Goal: Task Accomplishment & Management: Complete application form

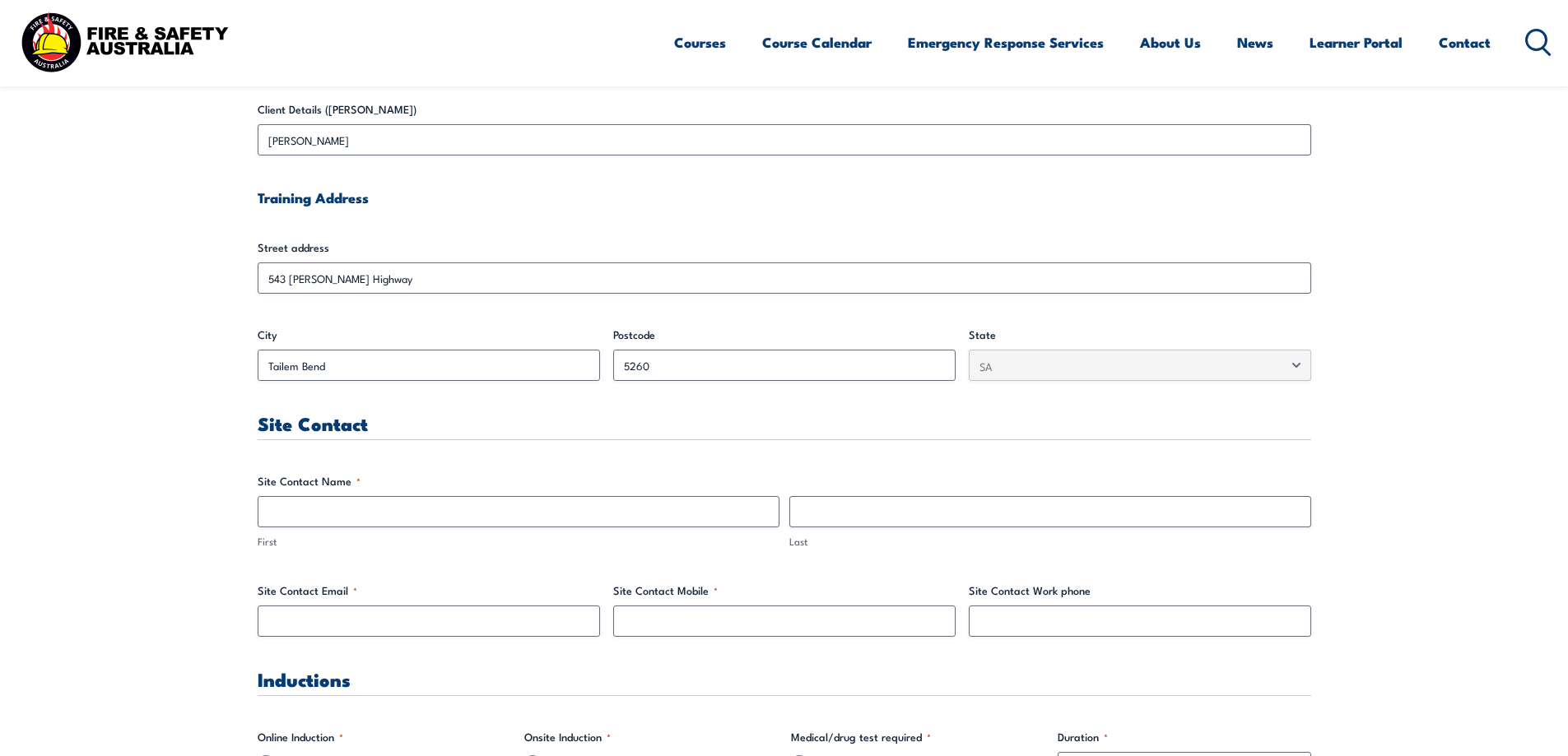
scroll to position [576, 0]
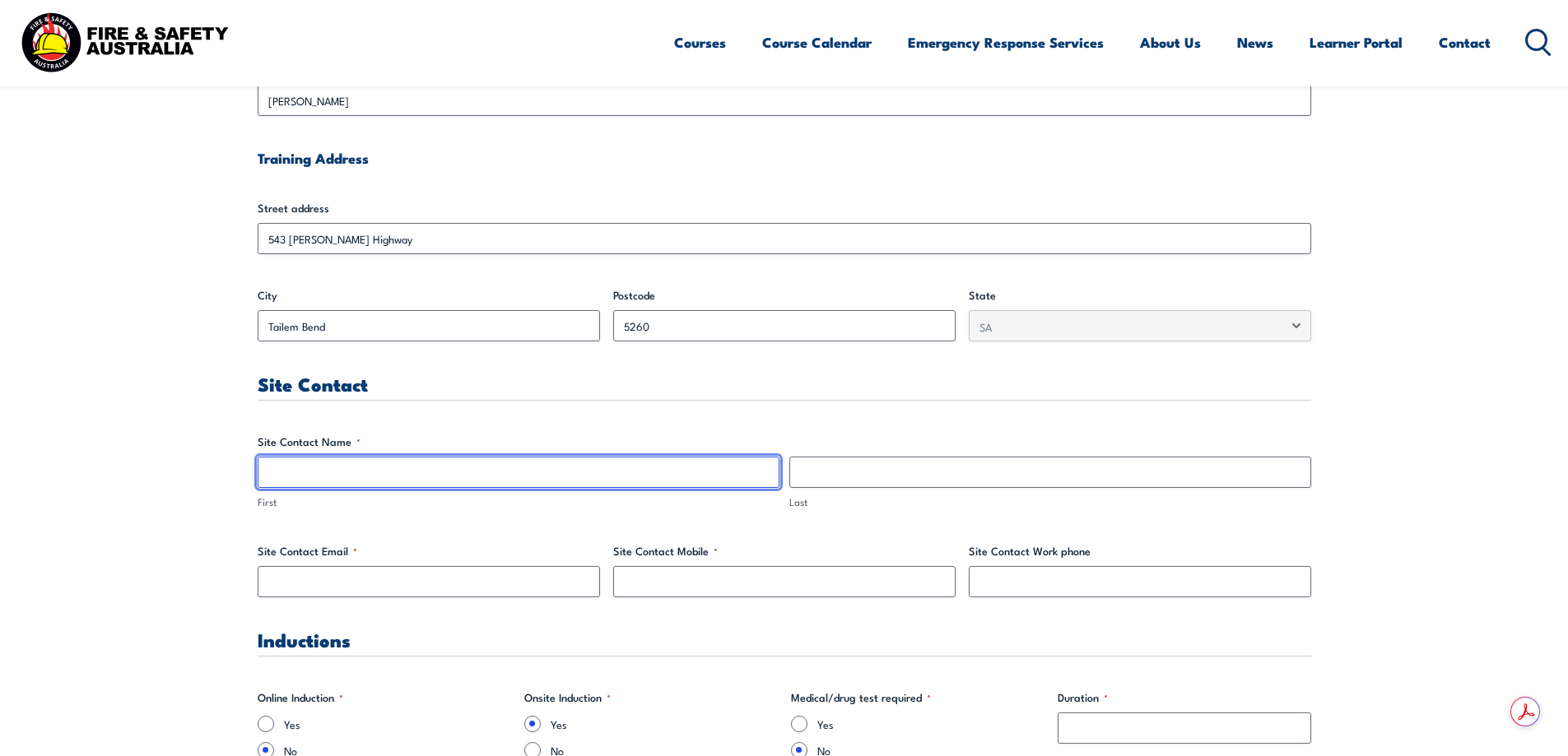
click at [384, 469] on input "First" at bounding box center [518, 472] width 522 height 31
type input "Tash"
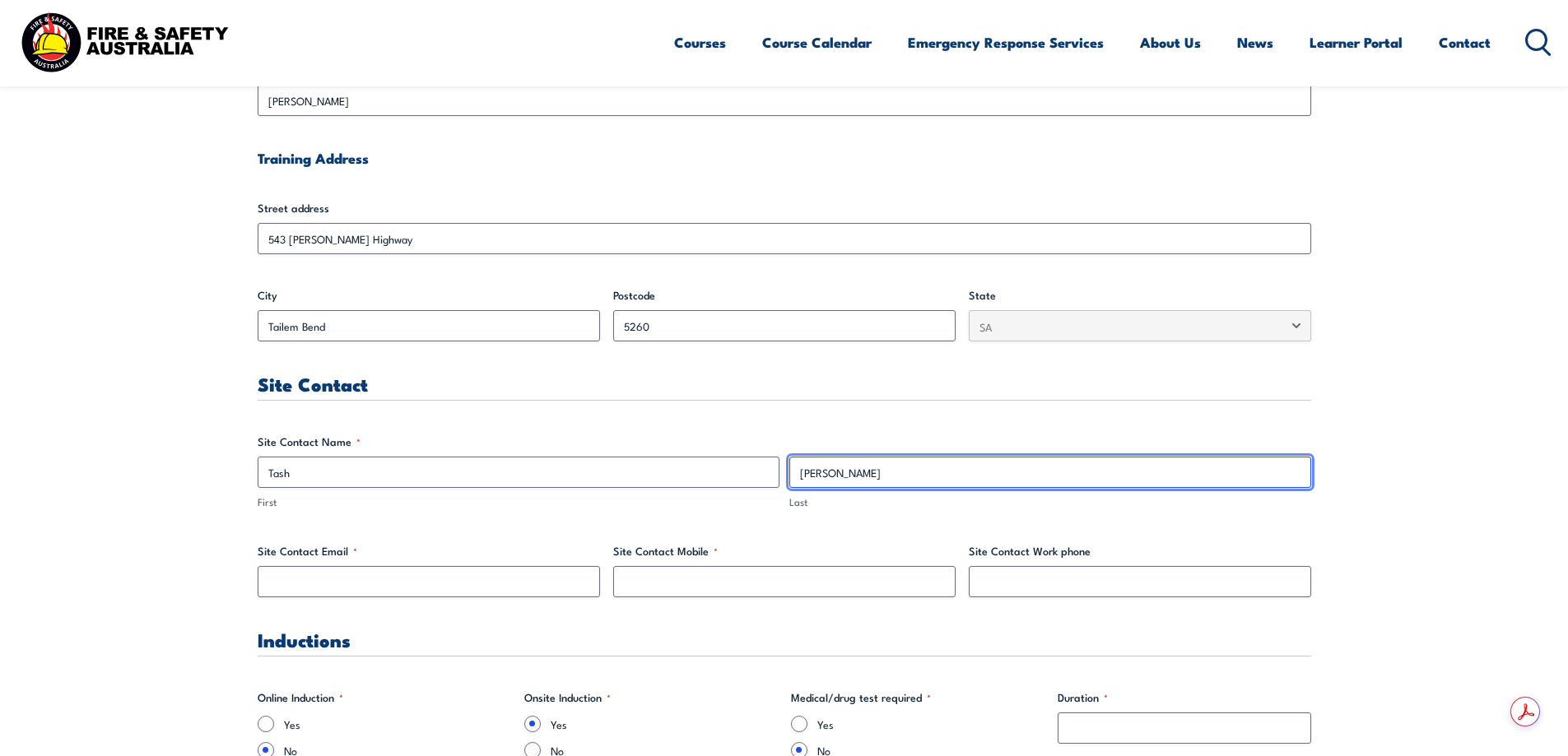
type input "[PERSON_NAME]"
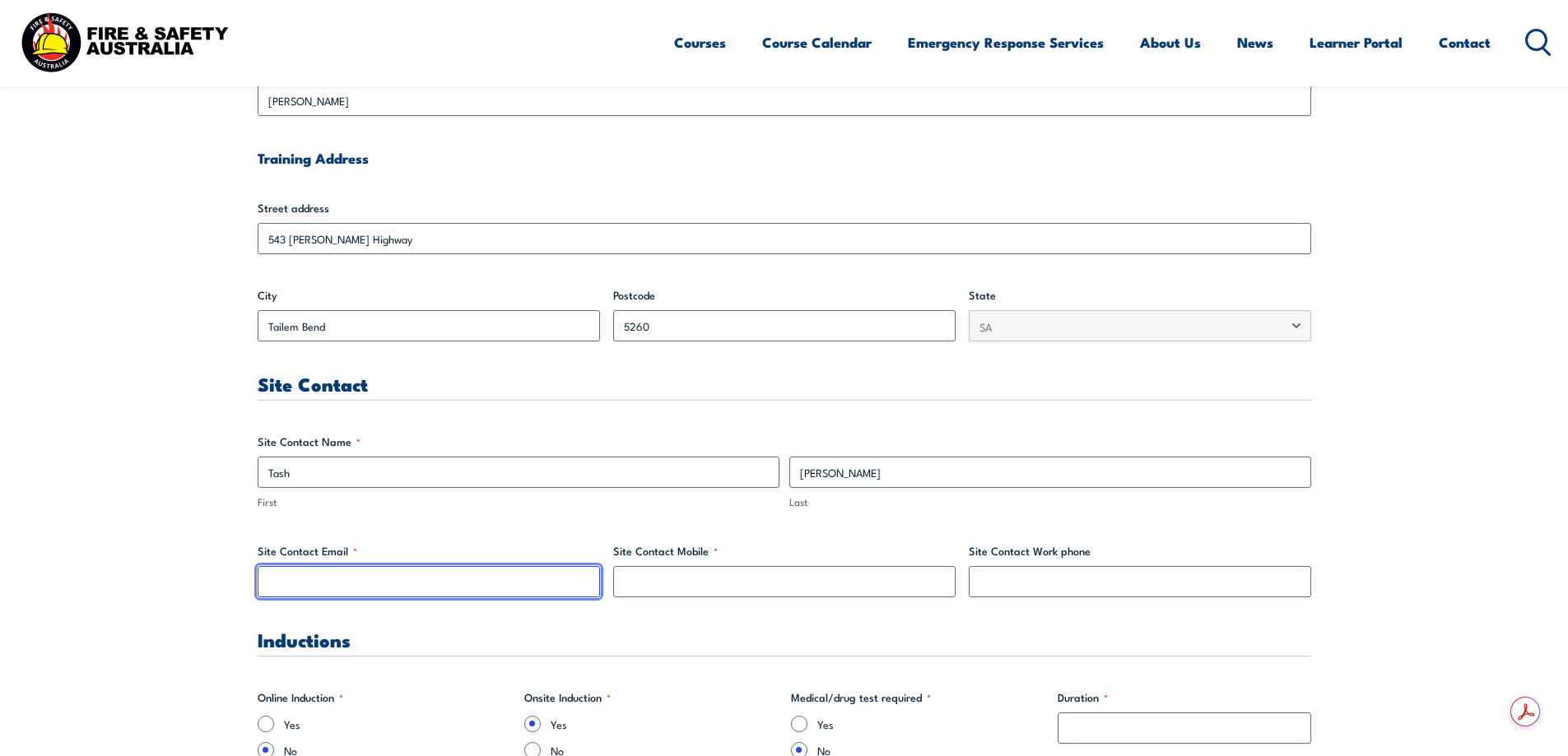
click at [337, 571] on input "Site Contact Email *" at bounding box center [428, 581] width 342 height 31
type input "d"
type input "[PERSON_NAME][EMAIL_ADDRESS][DOMAIN_NAME]"
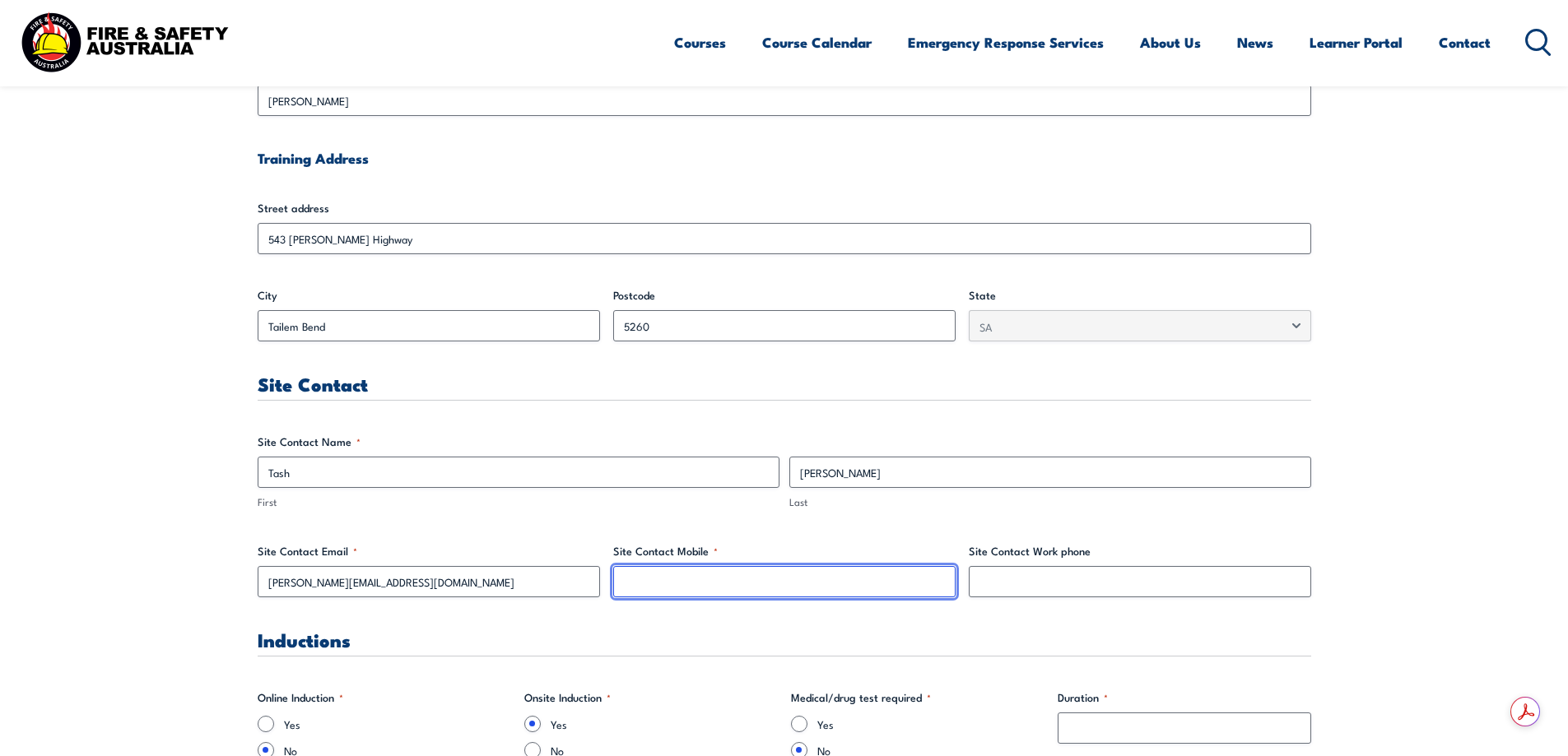
click at [660, 592] on input "Site Contact Mobile *" at bounding box center [784, 581] width 342 height 31
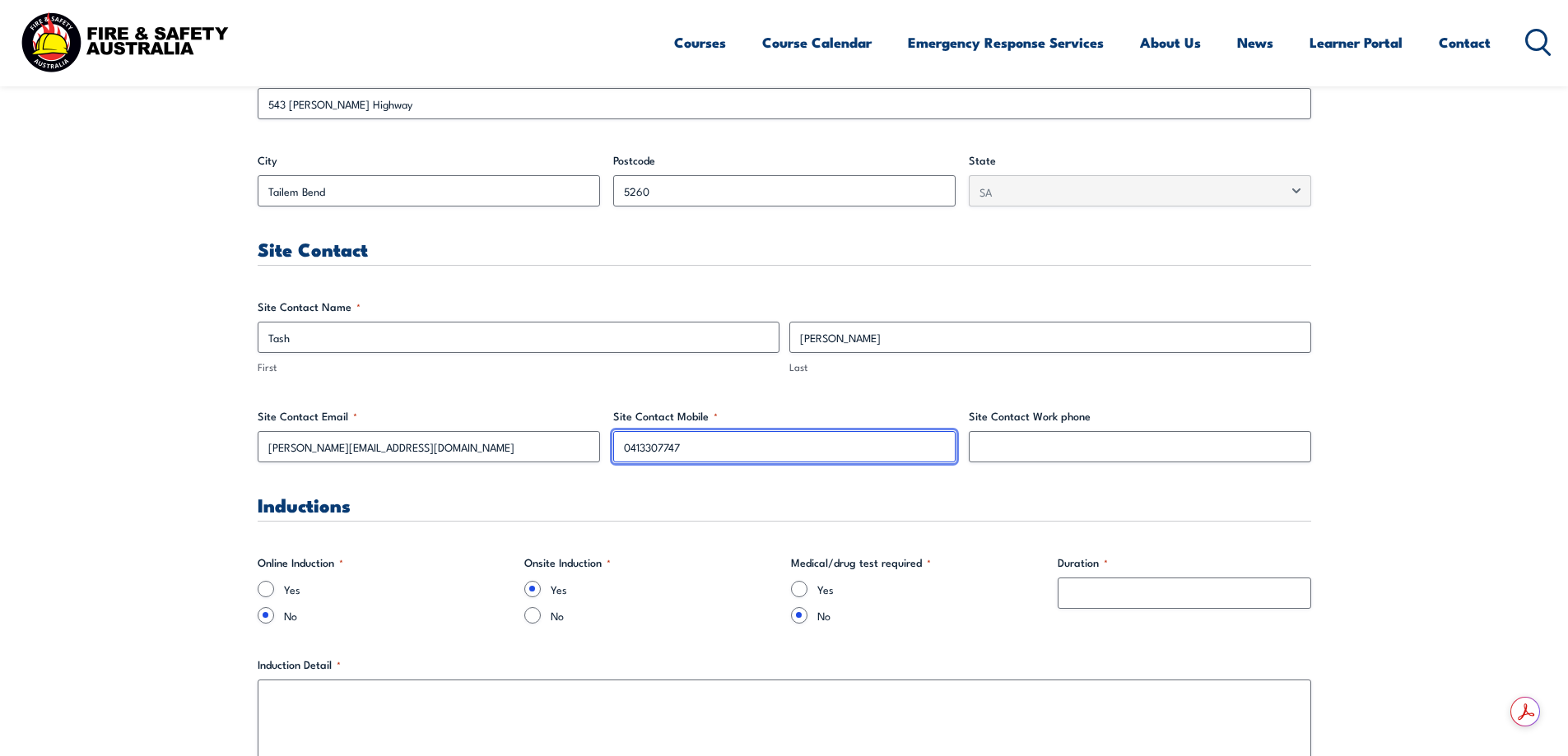
scroll to position [741, 0]
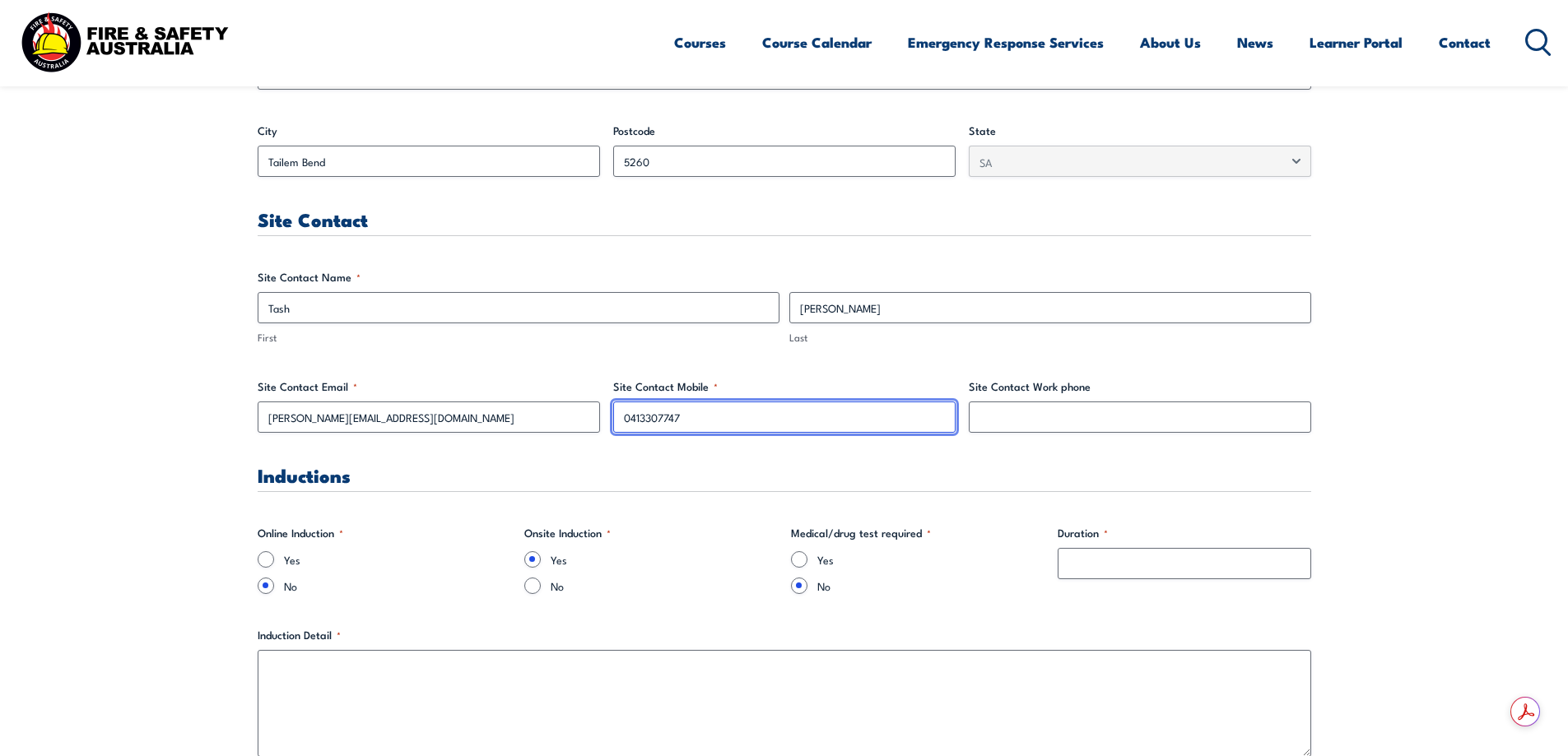
type input "0413307747"
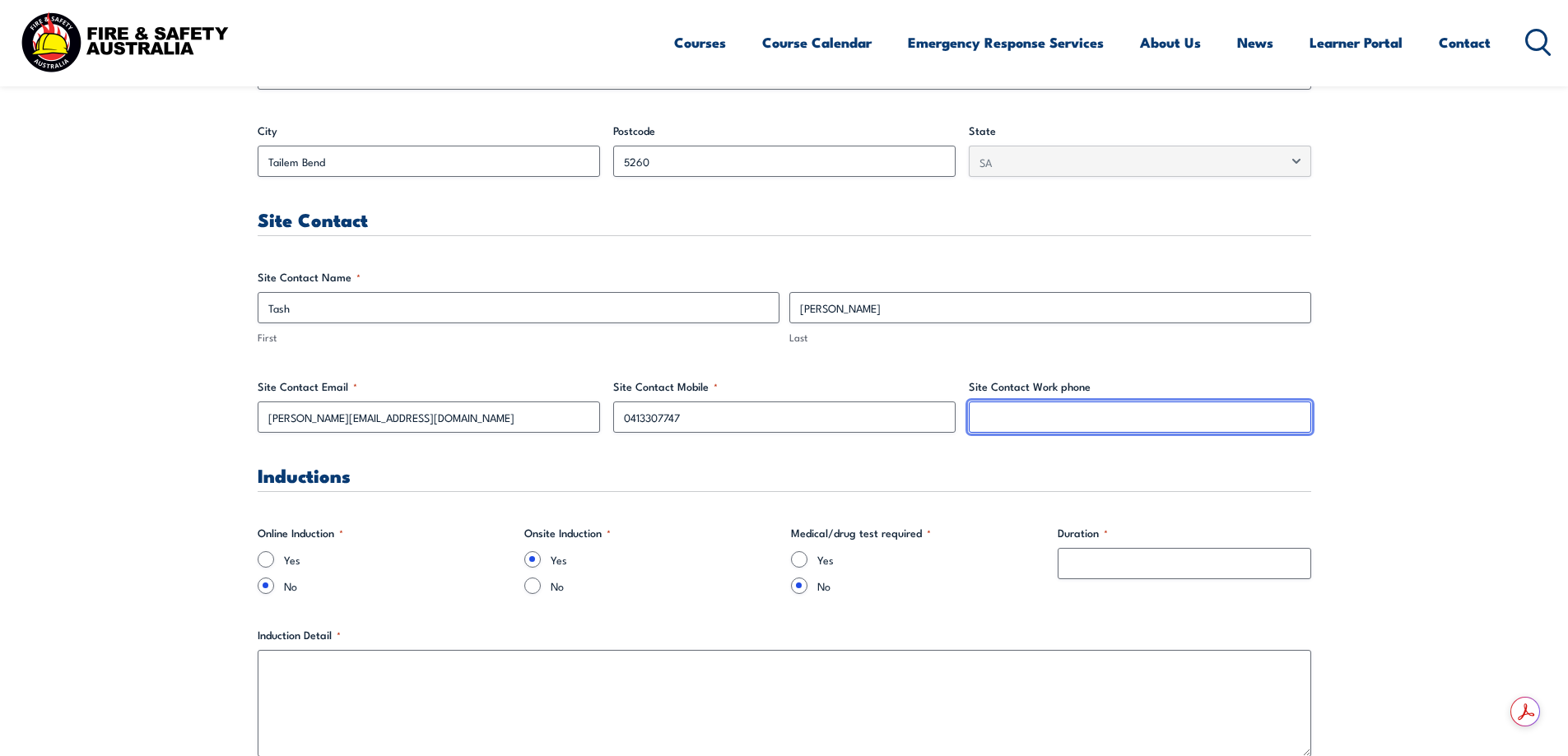
click at [1022, 426] on input "Site Contact Work phone" at bounding box center [1139, 417] width 342 height 31
type input "0472565655"
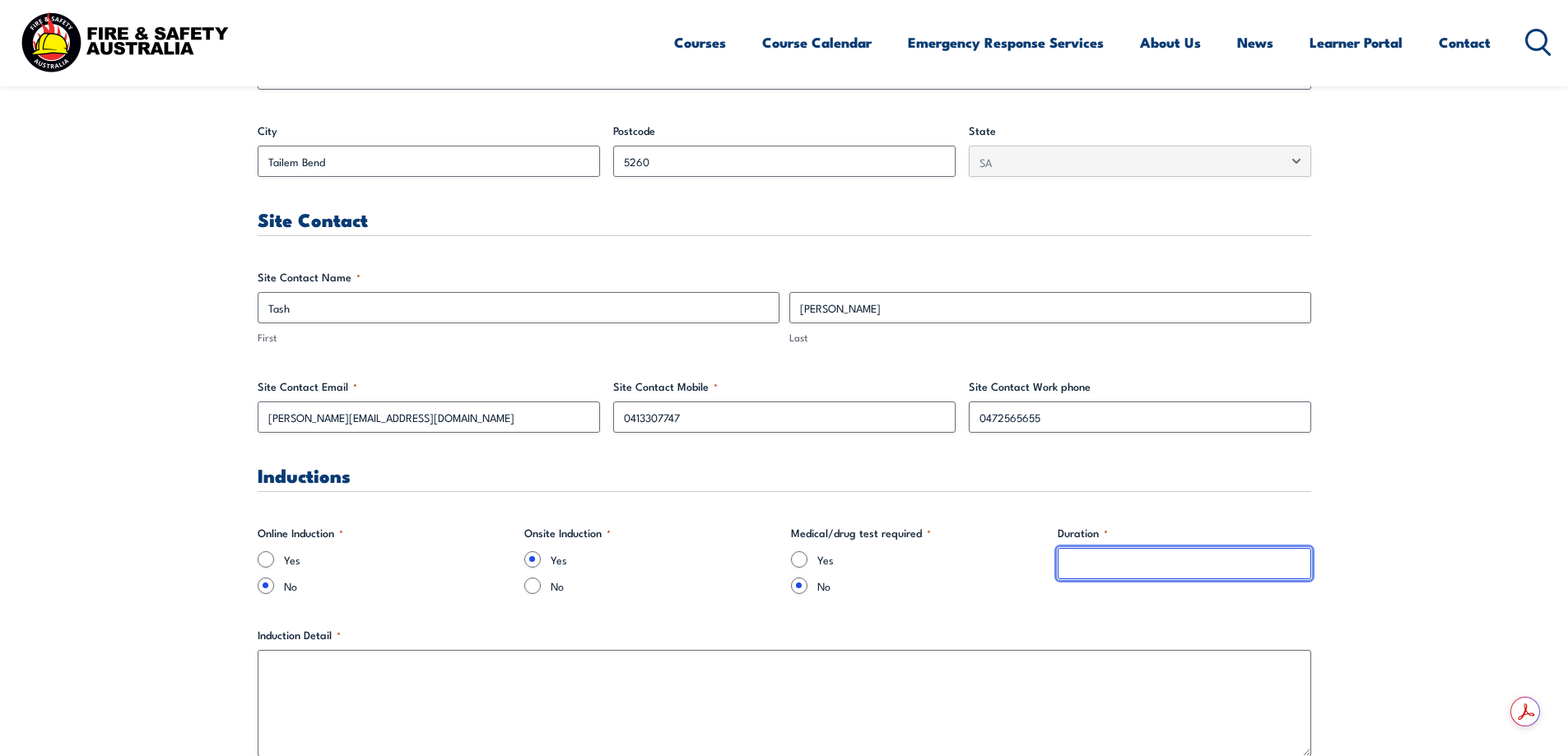
click at [1128, 559] on input "Duration *" at bounding box center [1185, 564] width 253 height 31
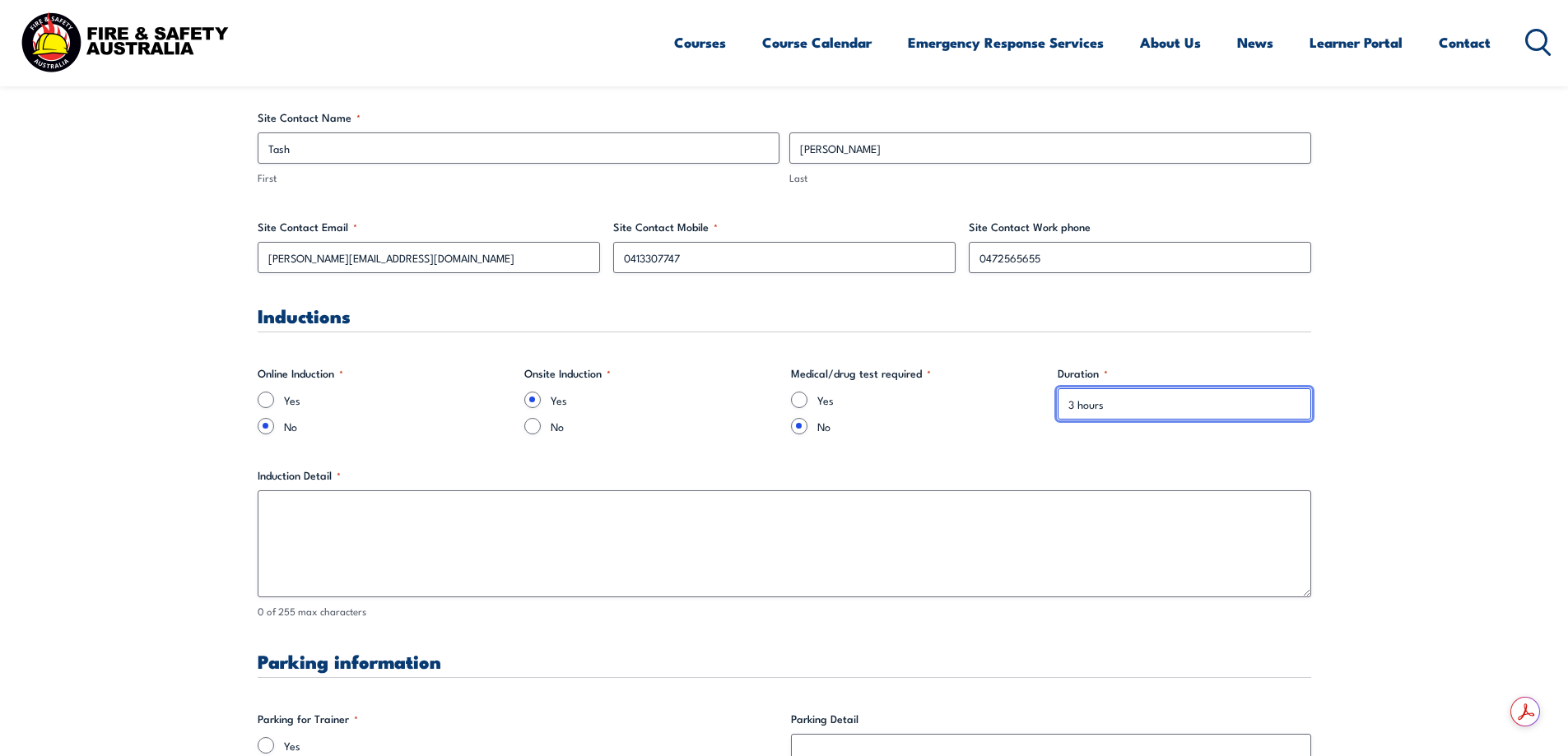
scroll to position [906, 0]
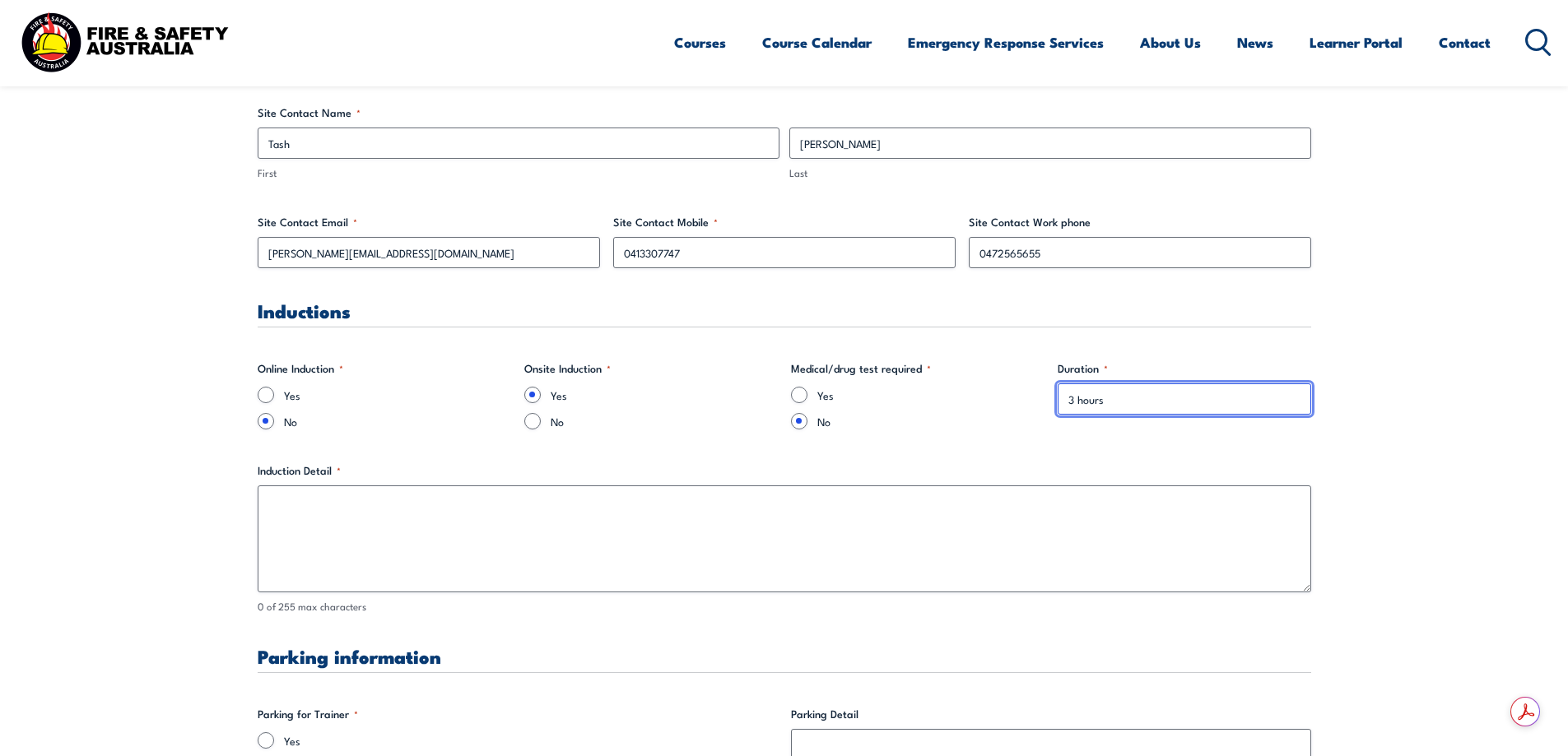
type input "3 hours"
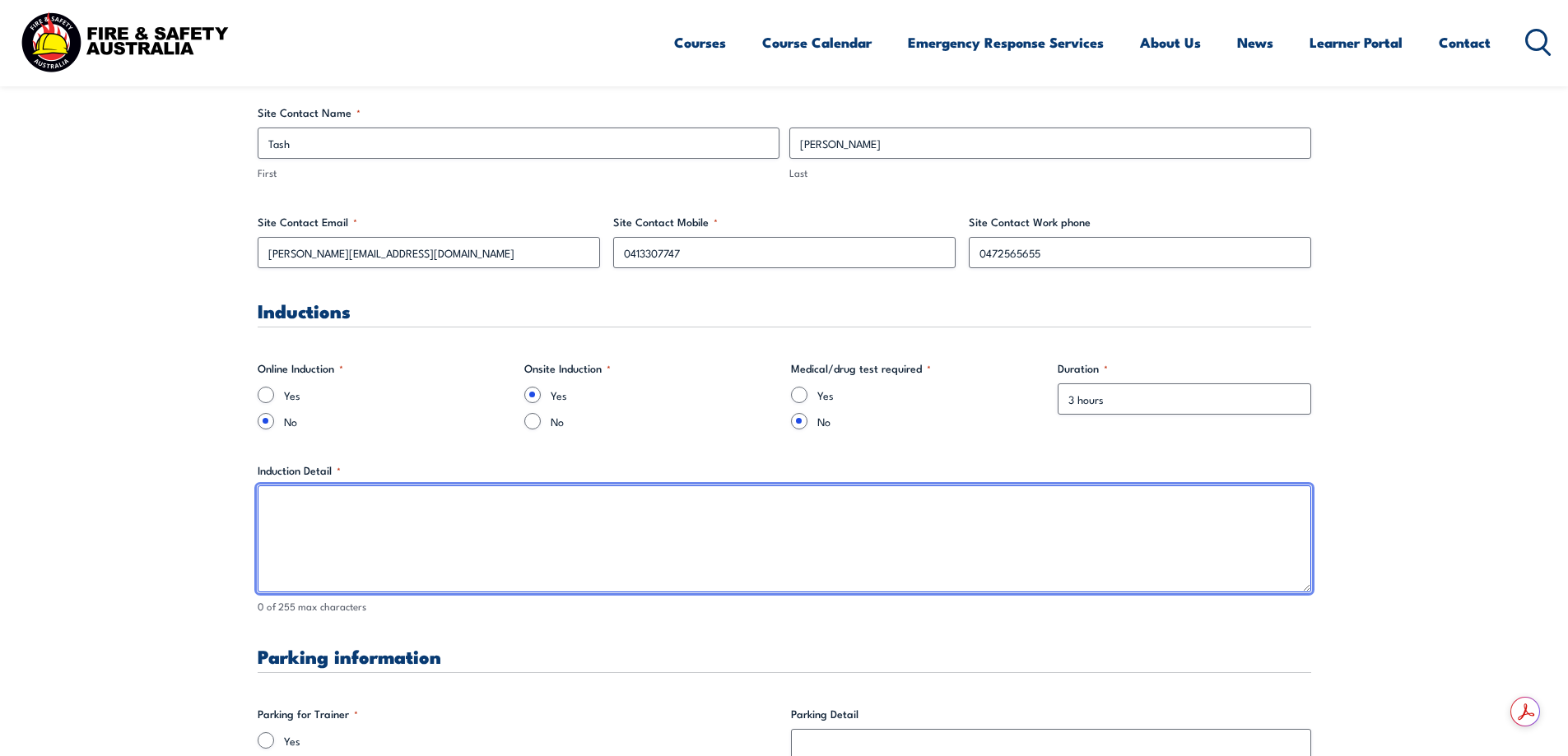
click at [331, 512] on textarea "Induction Detail *" at bounding box center [784, 539] width 1053 height 107
click at [501, 509] on textarea "Handling hazardous substances 3 hours awreness course" at bounding box center [784, 539] width 1053 height 107
click at [492, 510] on textarea "Handling hazardous substances 3 hours awreness course" at bounding box center [784, 539] width 1053 height 107
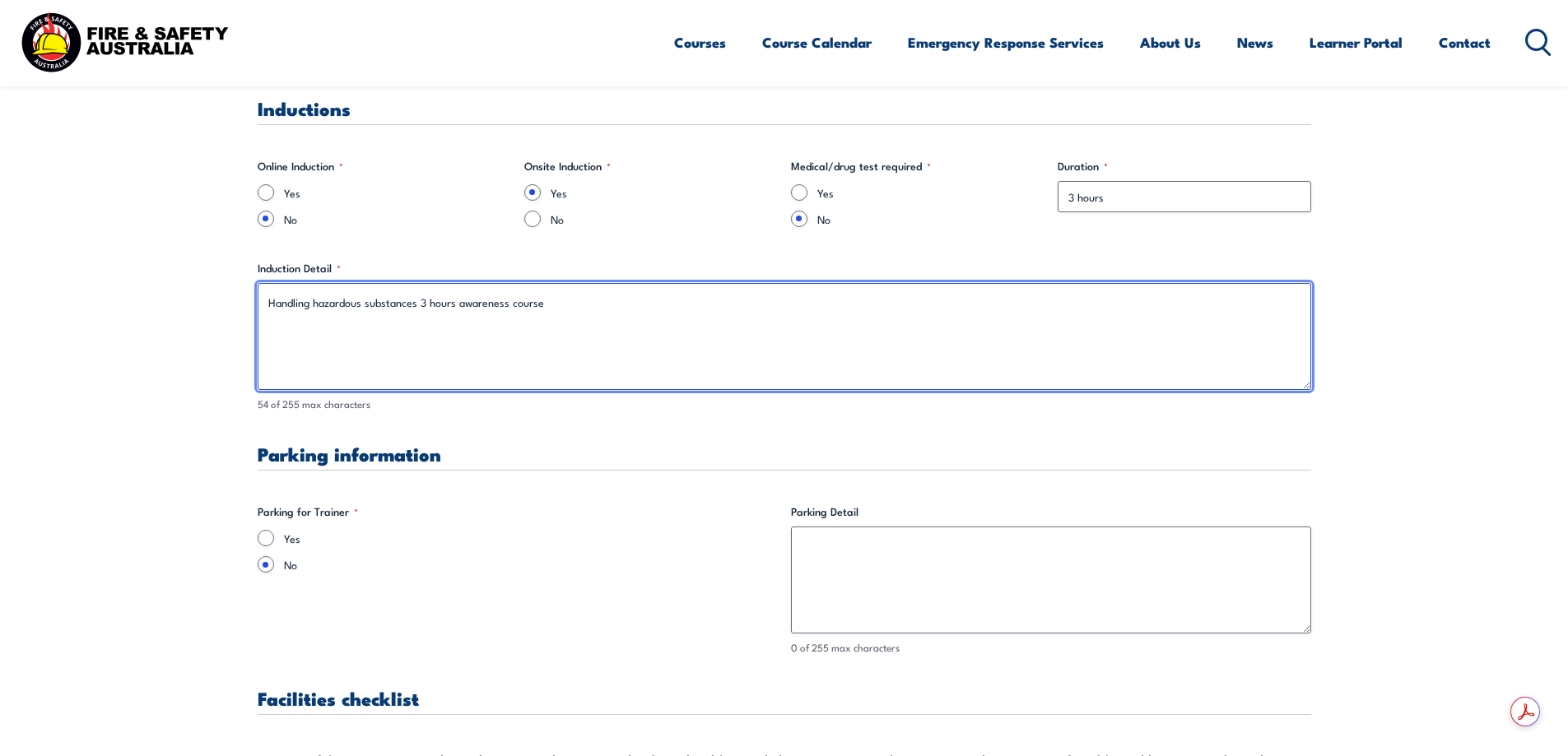
scroll to position [1152, 0]
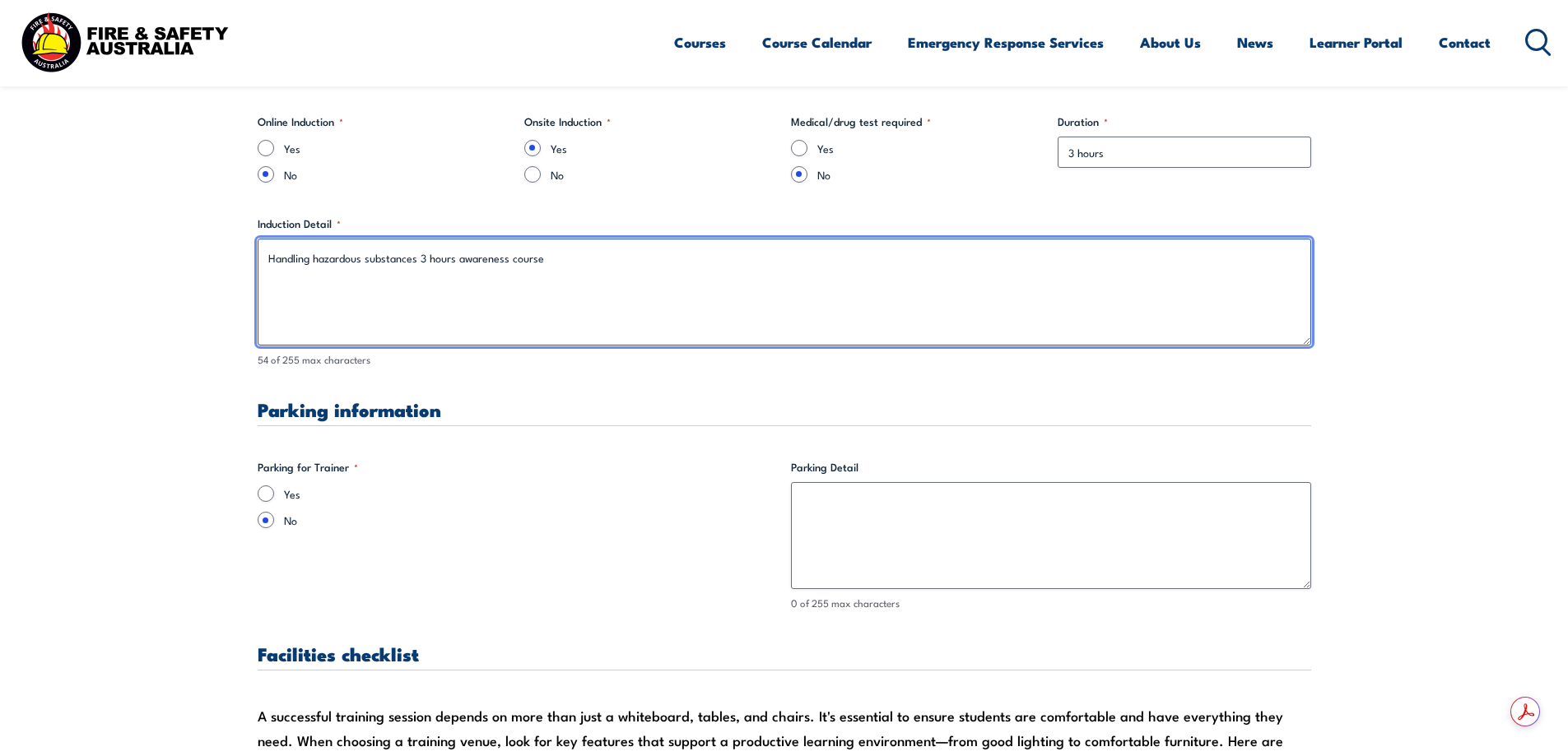
type textarea "Handling hazardous substances 3 hours awareness course"
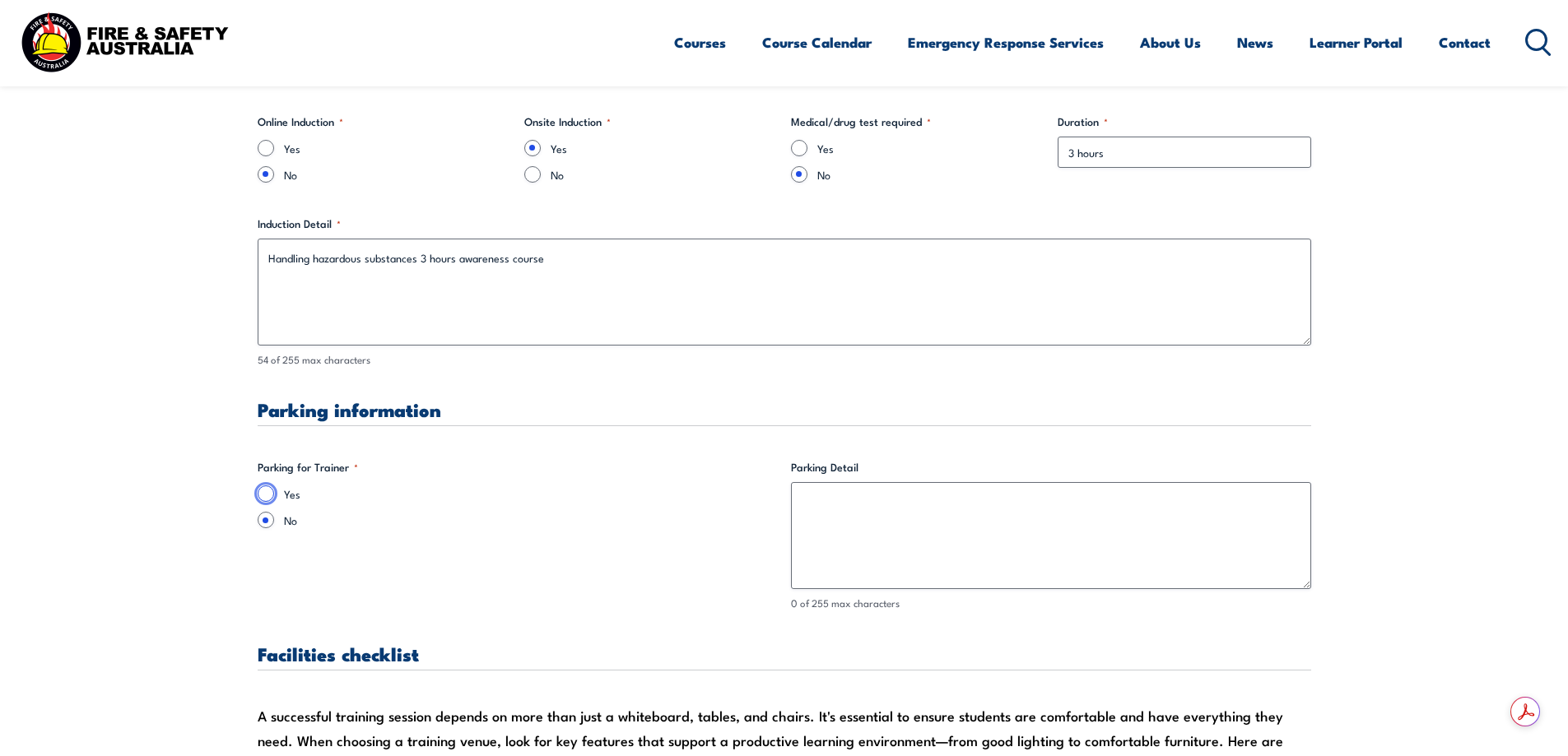
click at [265, 492] on input "Yes" at bounding box center [265, 494] width 17 height 17
radio input "true"
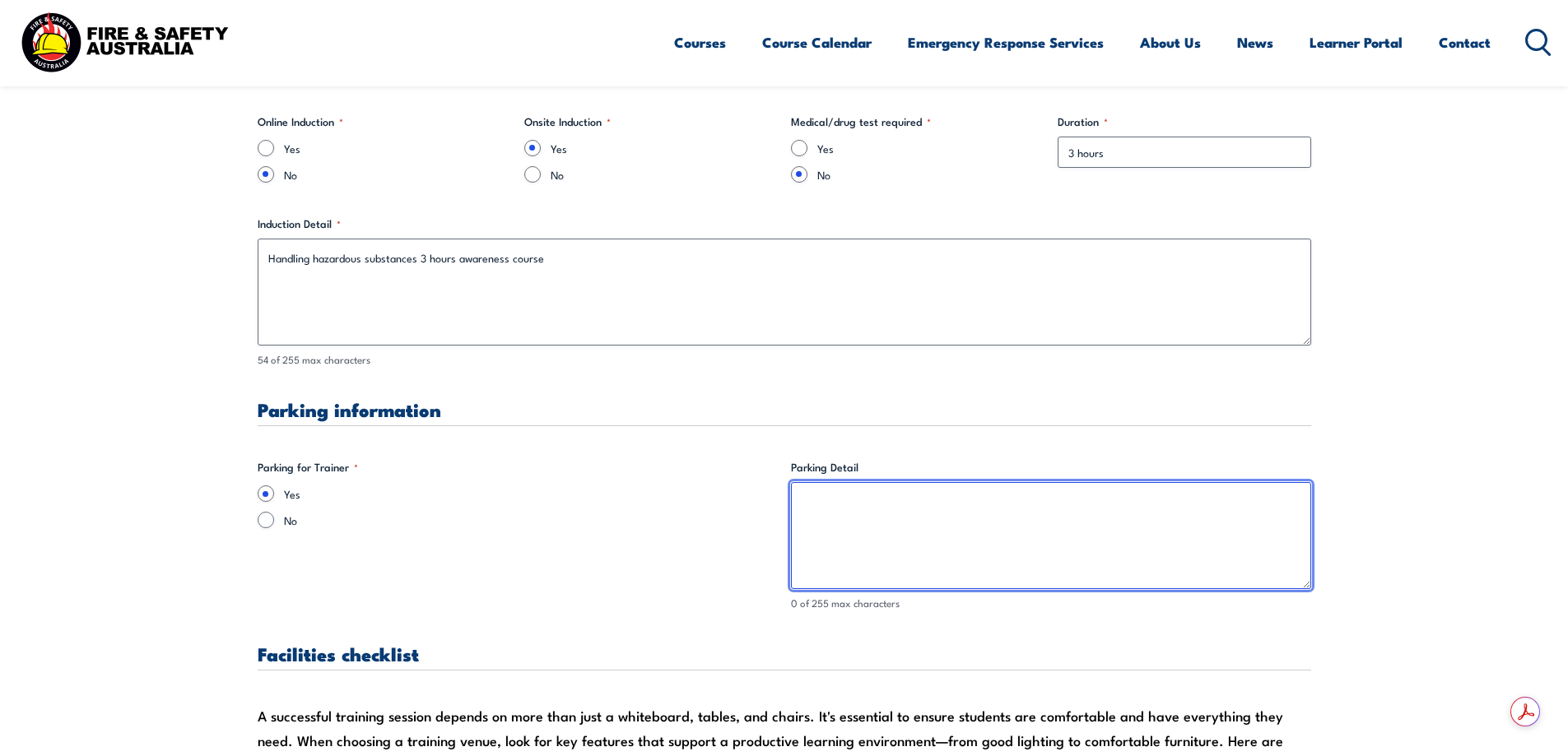
click at [813, 502] on textarea "Parking Detail" at bounding box center [1051, 536] width 521 height 107
click at [882, 518] on textarea "Training will be at the [GEOGRAPHIC_DATA]. take a turn left at the roundabout a…" at bounding box center [1051, 536] width 521 height 107
drag, startPoint x: 911, startPoint y: 521, endPoint x: 884, endPoint y: 521, distance: 27.0
click at [884, 521] on textarea "Training will be at the [GEOGRAPHIC_DATA]. take a turn left at the roundabout a…" at bounding box center [1051, 536] width 521 height 107
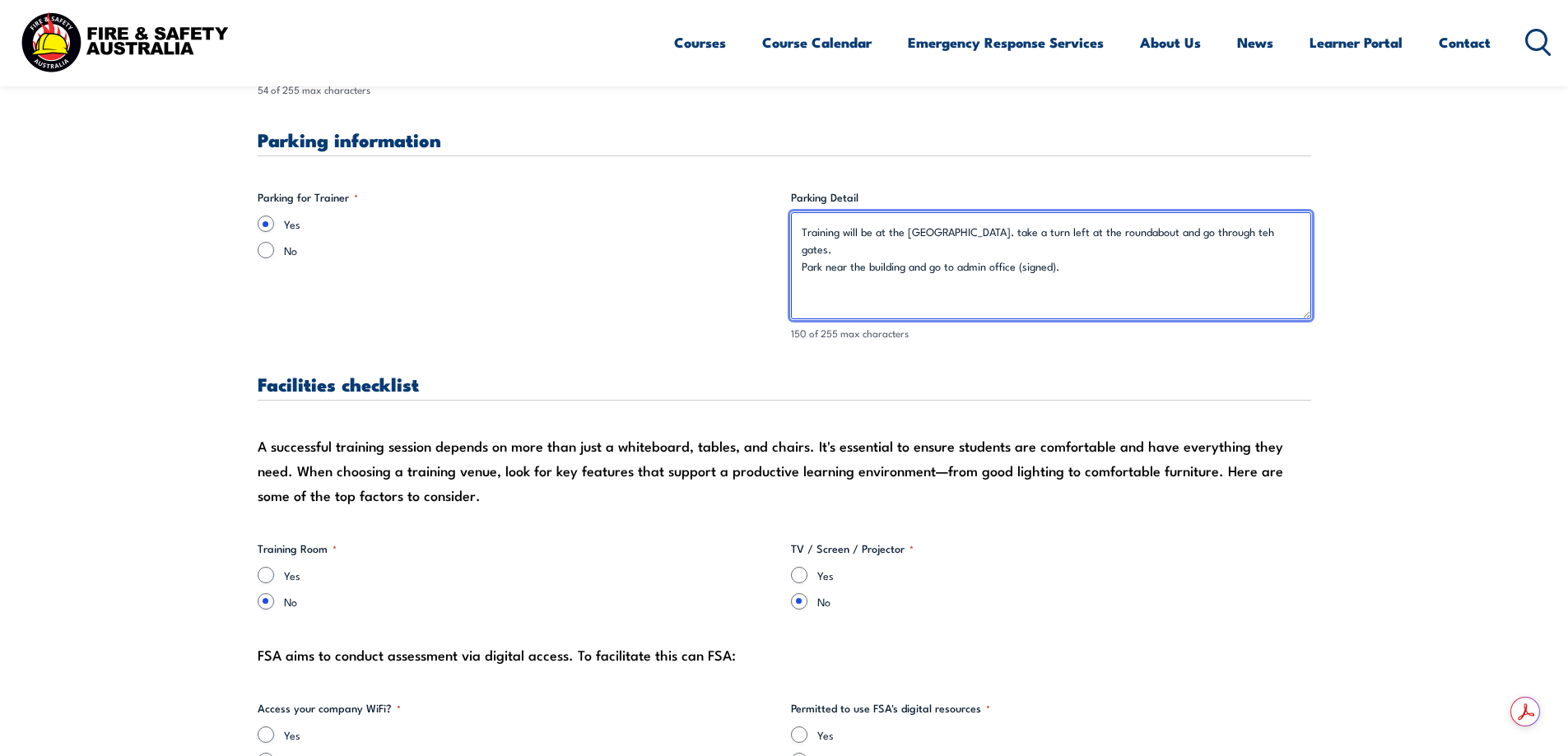
scroll to position [1482, 0]
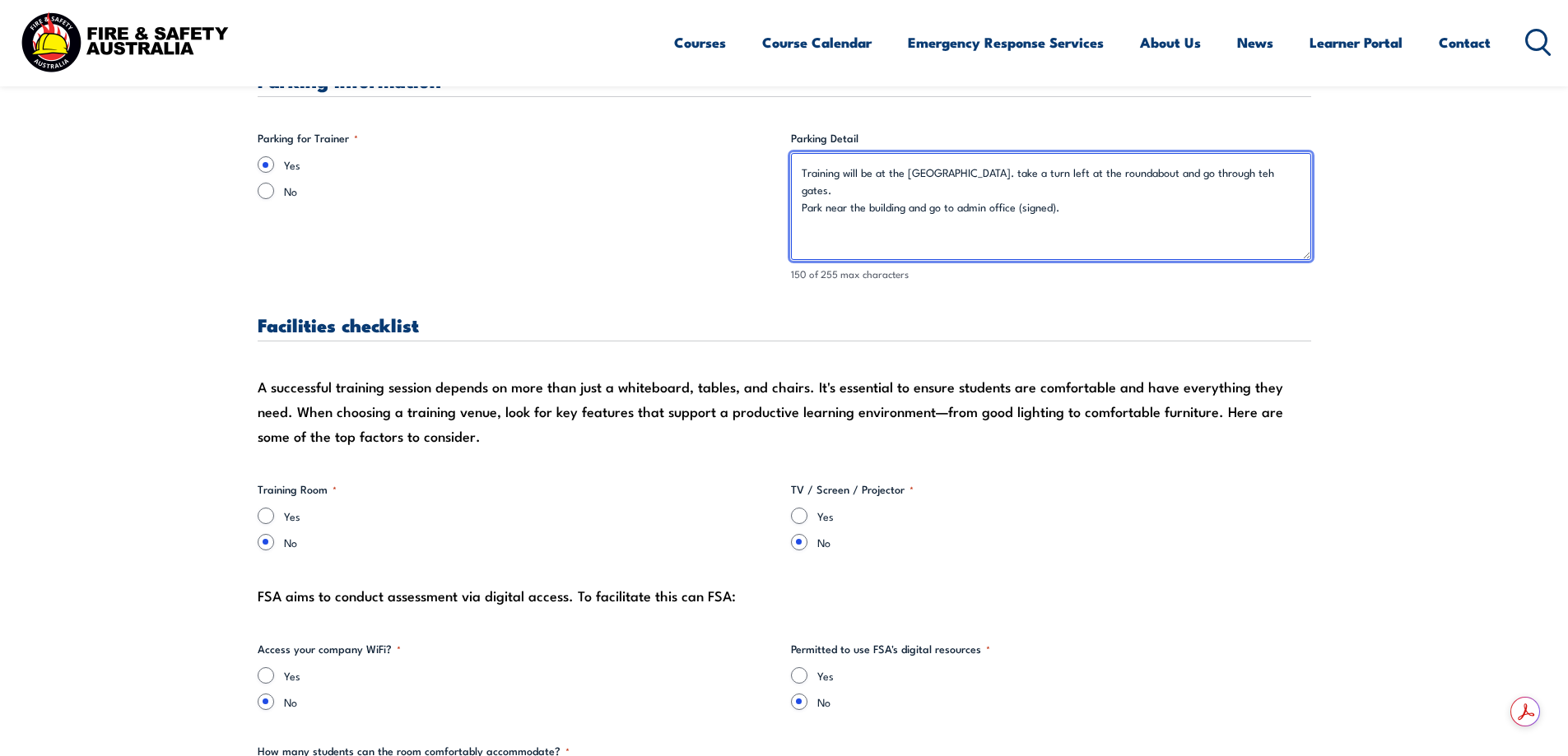
type textarea "Training will be at the [GEOGRAPHIC_DATA]. take a turn left at the roundabout a…"
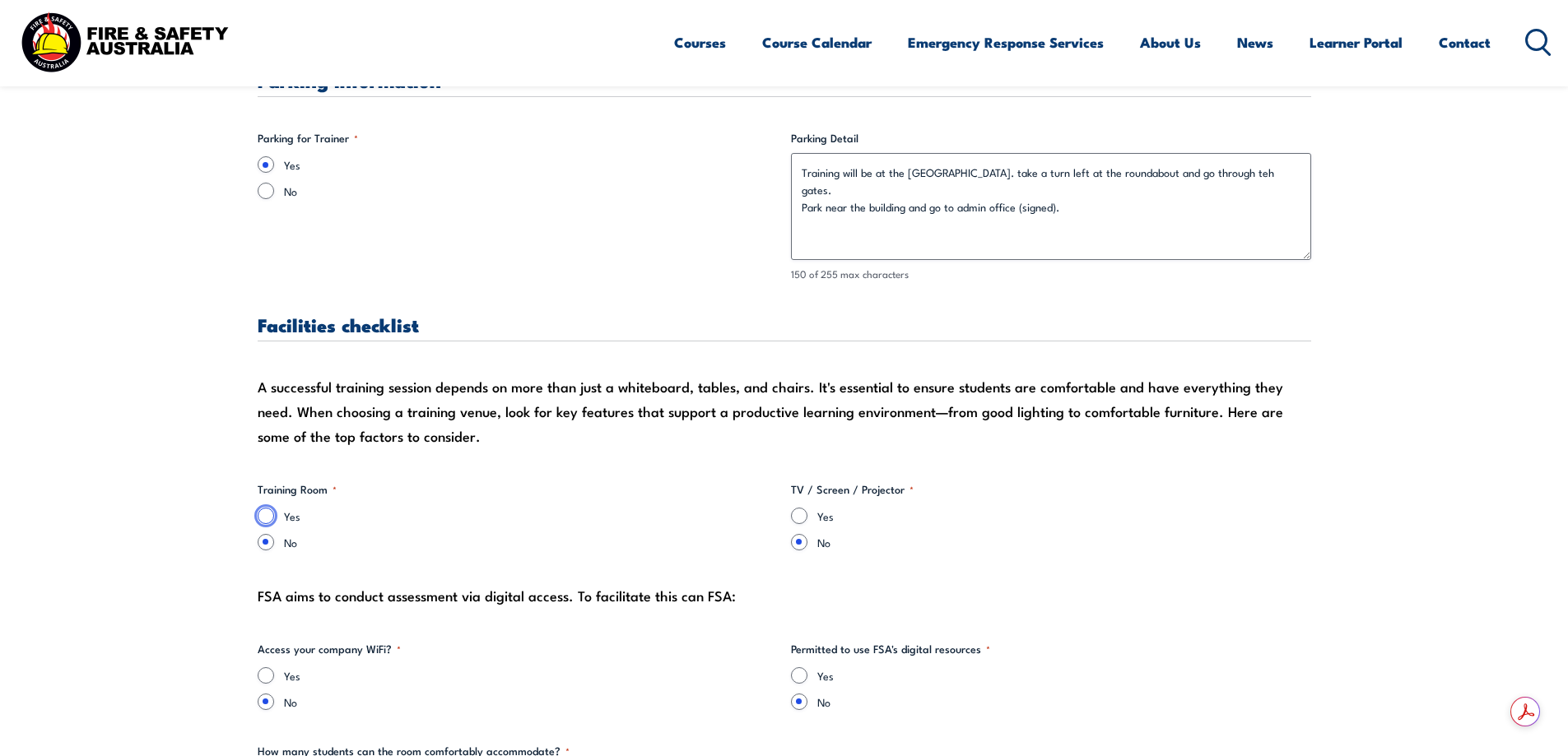
click at [271, 515] on input "Yes" at bounding box center [265, 516] width 17 height 17
radio input "true"
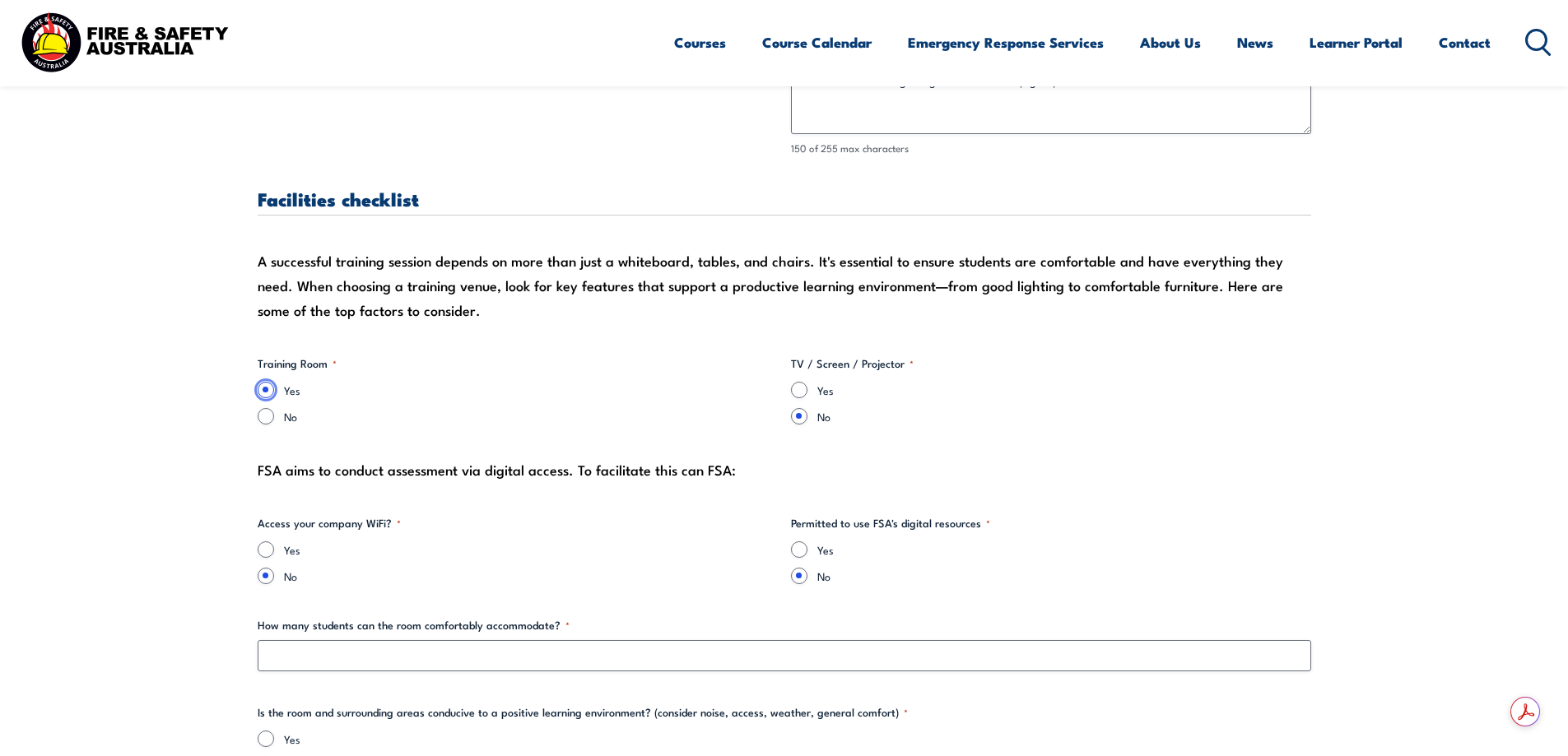
scroll to position [1647, 0]
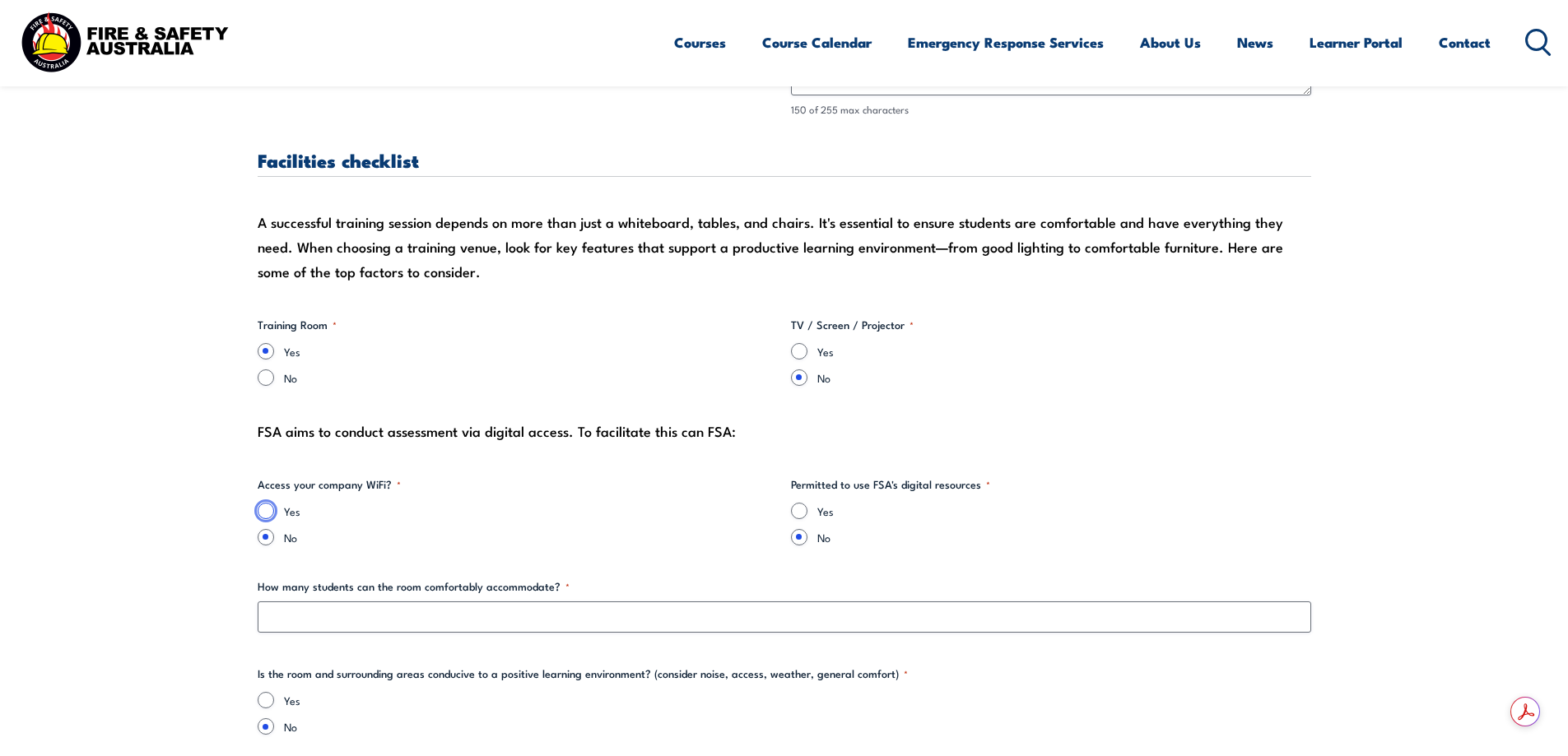
click at [266, 516] on input "Yes" at bounding box center [265, 511] width 17 height 17
radio input "true"
click at [801, 509] on input "Yes" at bounding box center [799, 511] width 17 height 17
radio input "true"
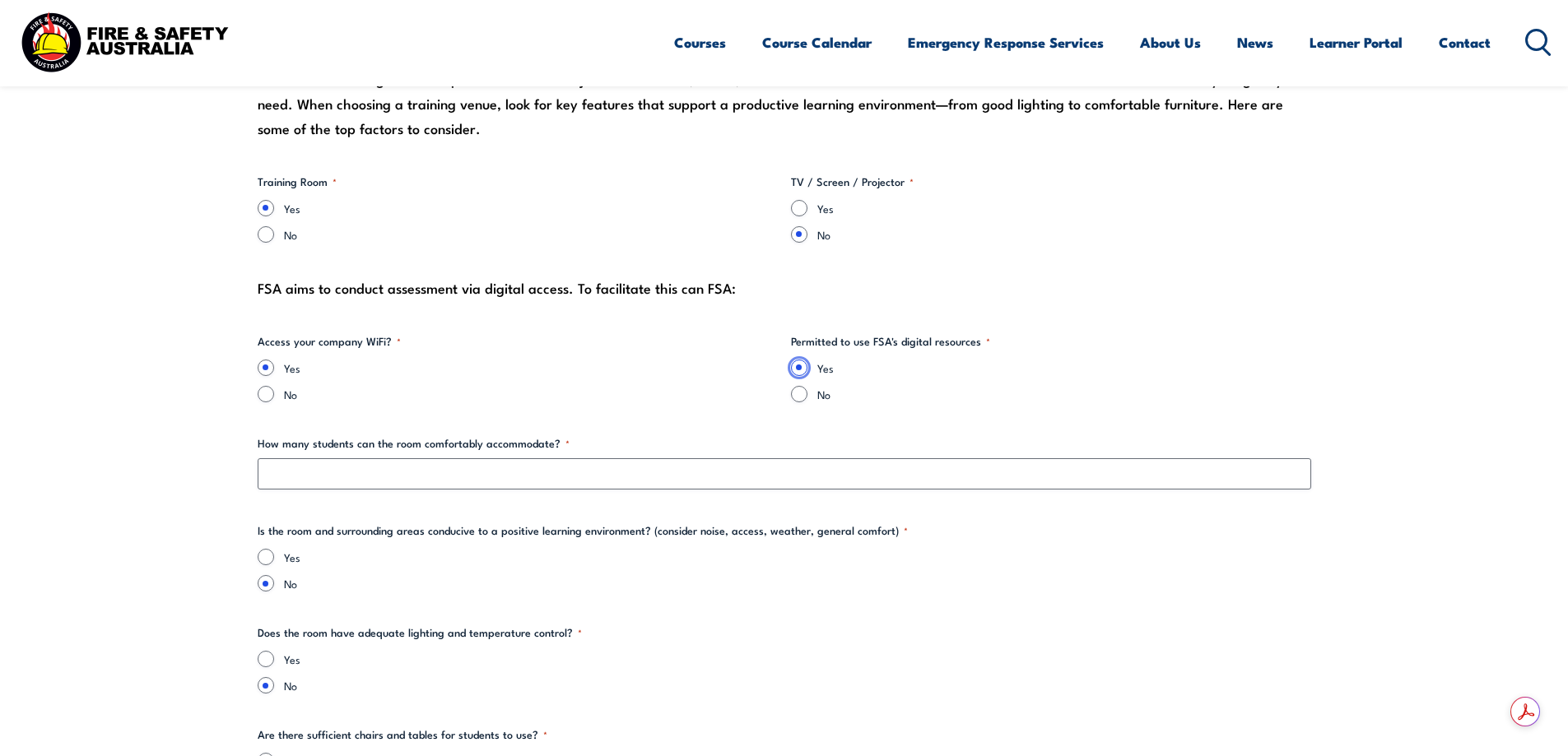
scroll to position [1811, 0]
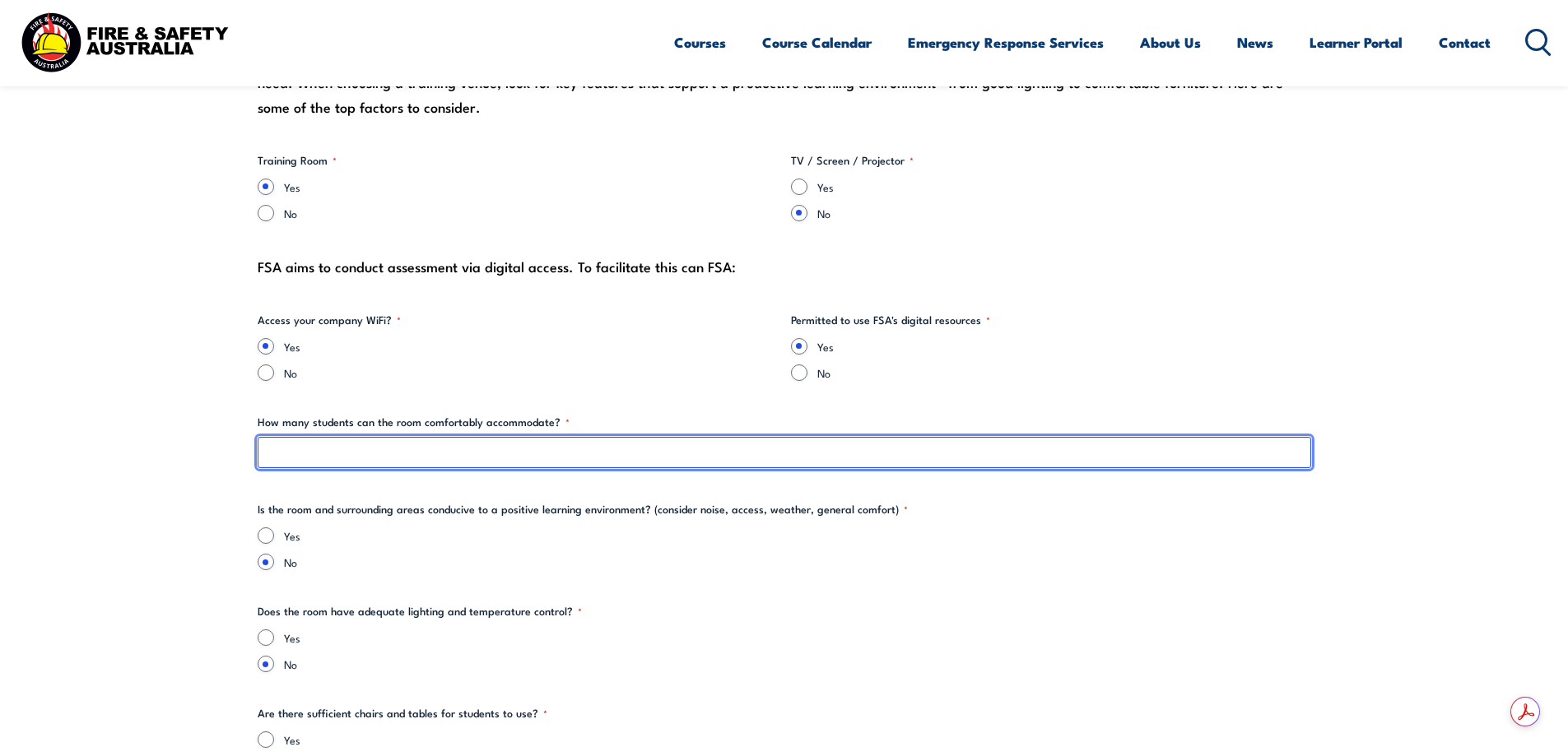
click at [327, 443] on input "How many students can the room comfortably accommodate? *" at bounding box center [784, 452] width 1053 height 31
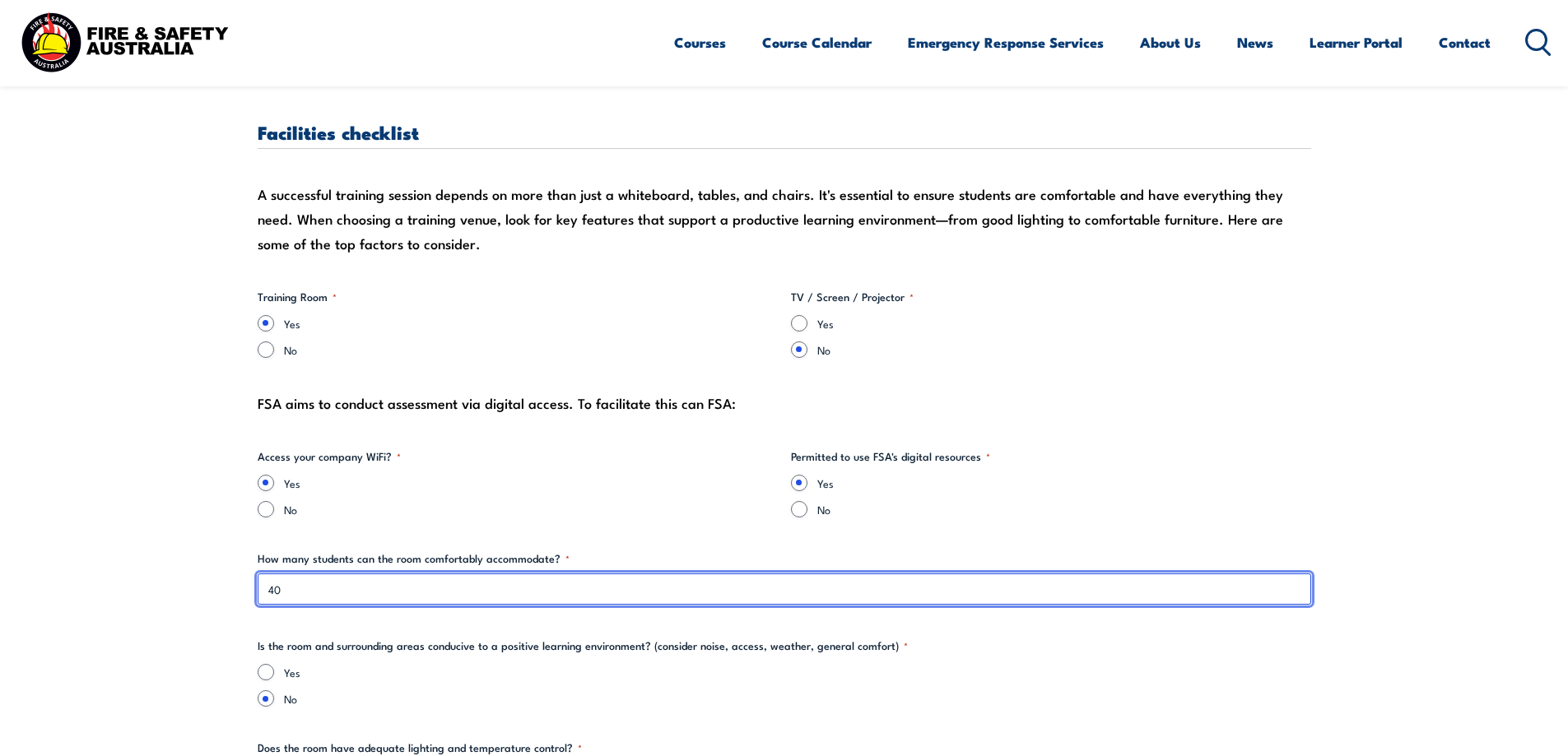
scroll to position [1647, 0]
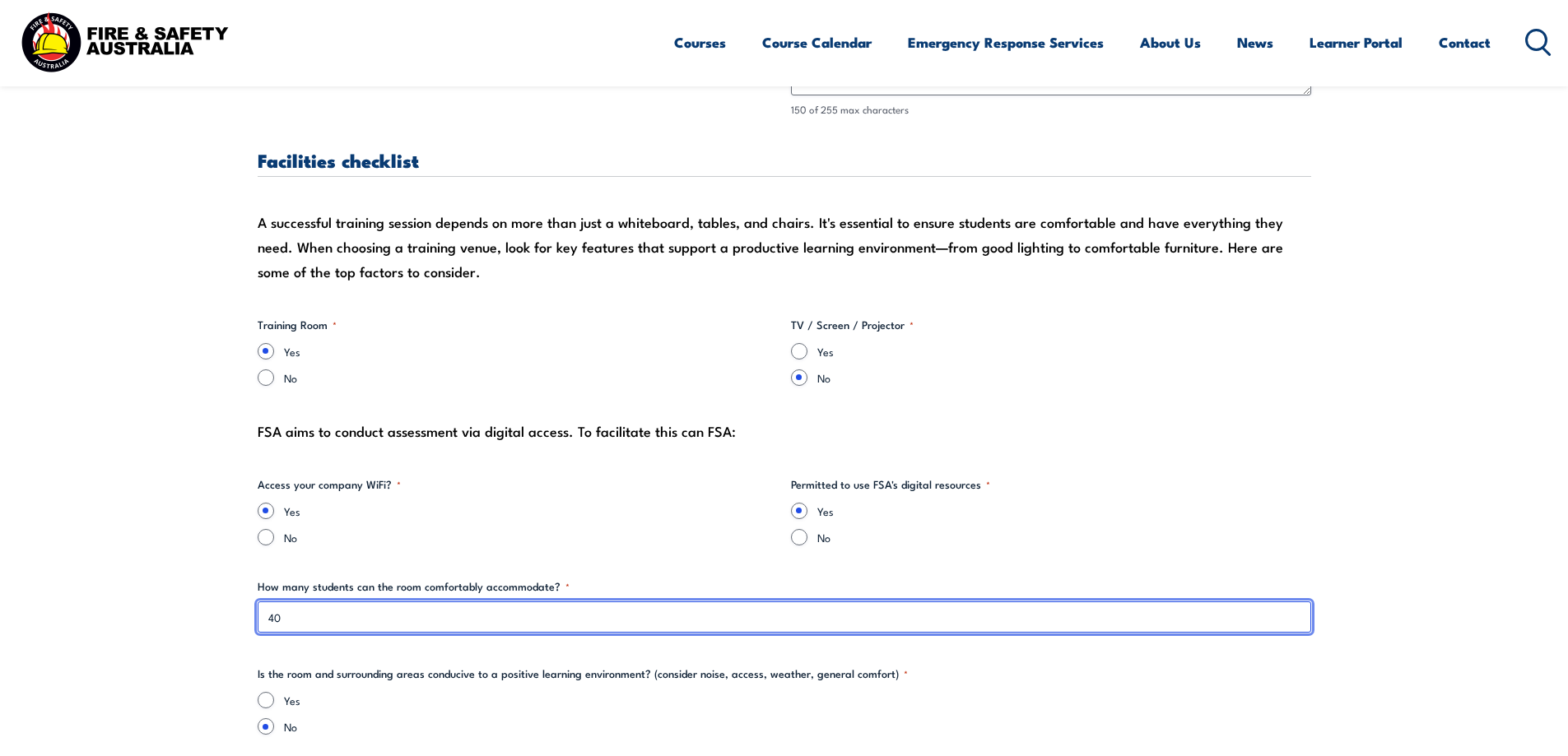
type input "40"
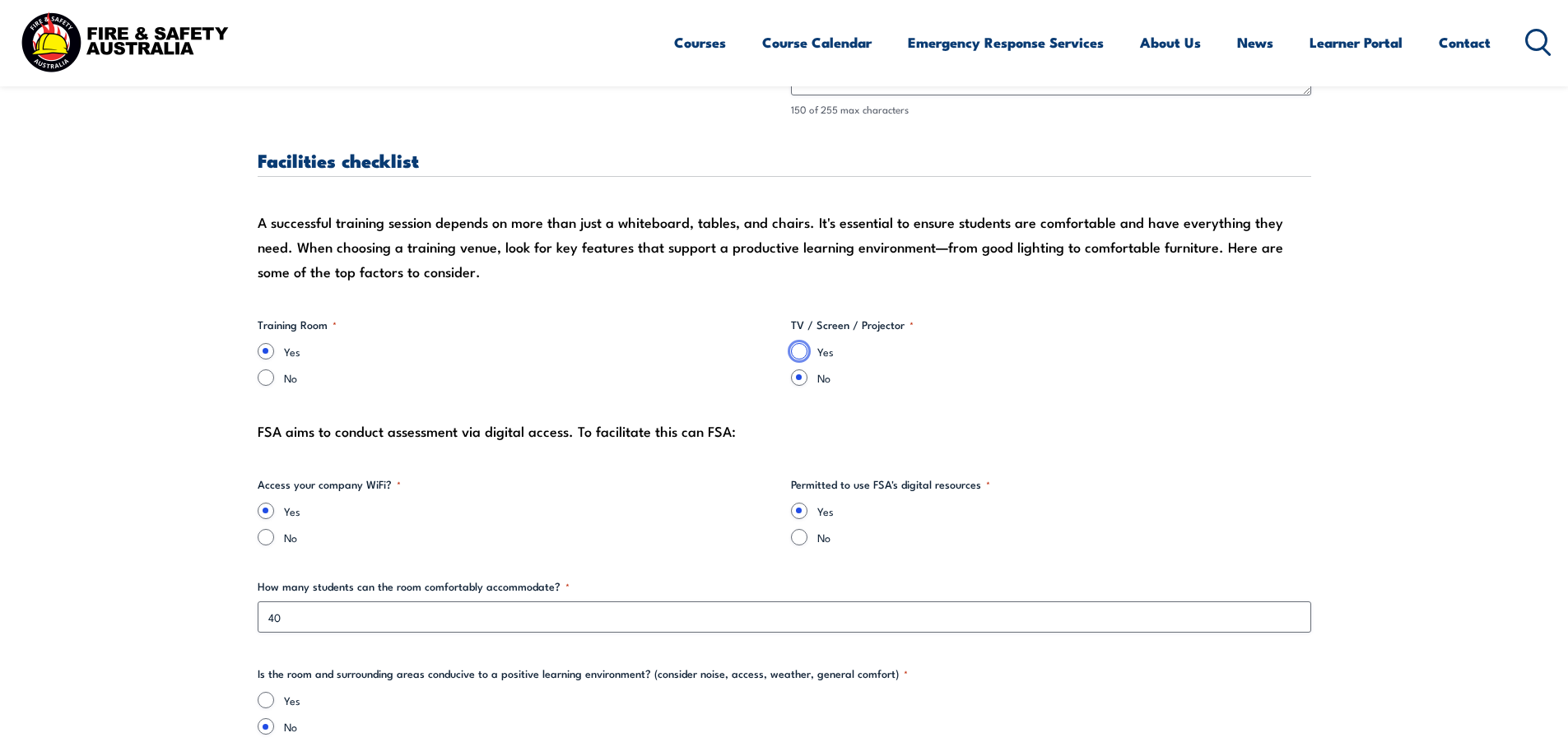
click at [801, 352] on input "Yes" at bounding box center [799, 351] width 17 height 17
radio input "true"
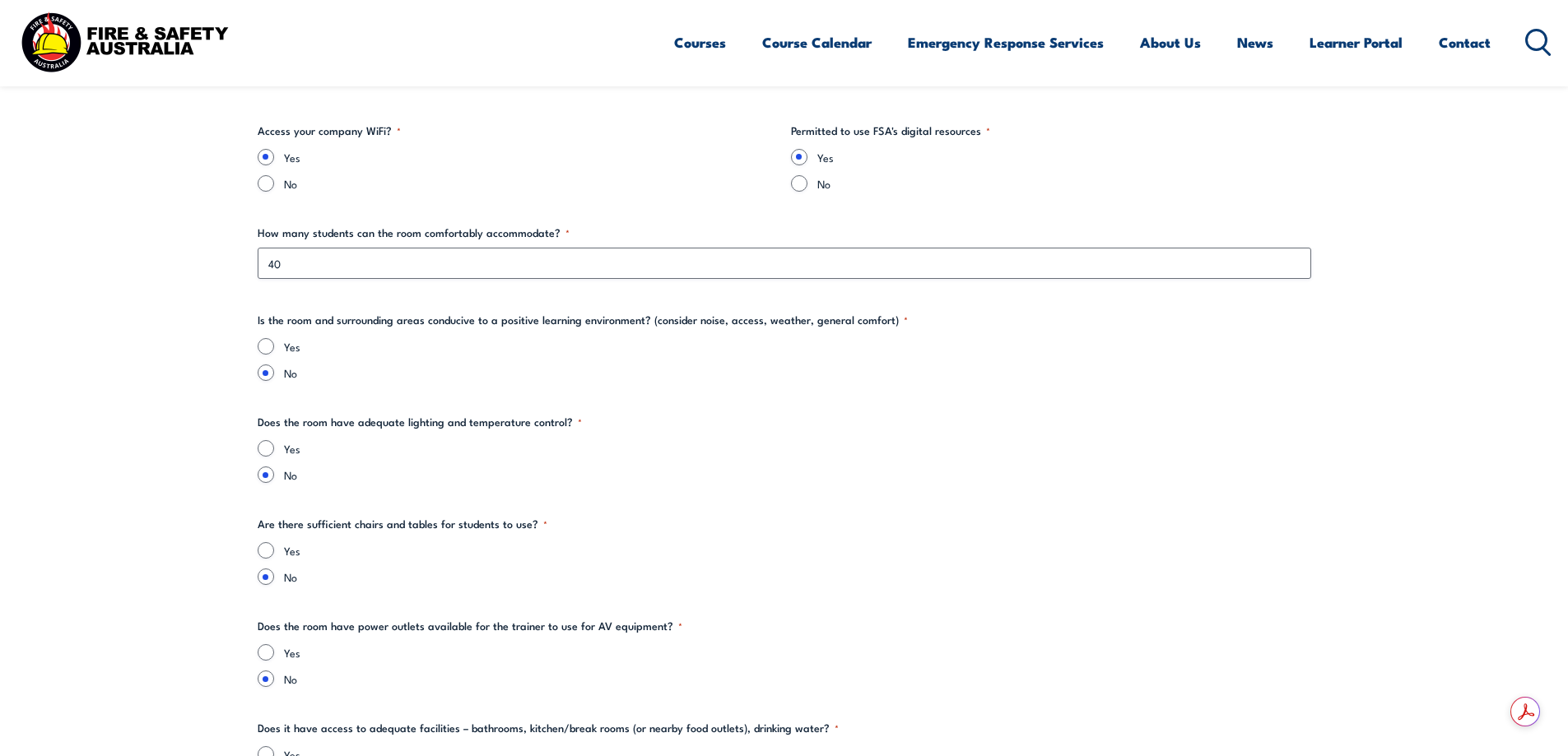
scroll to position [1976, 0]
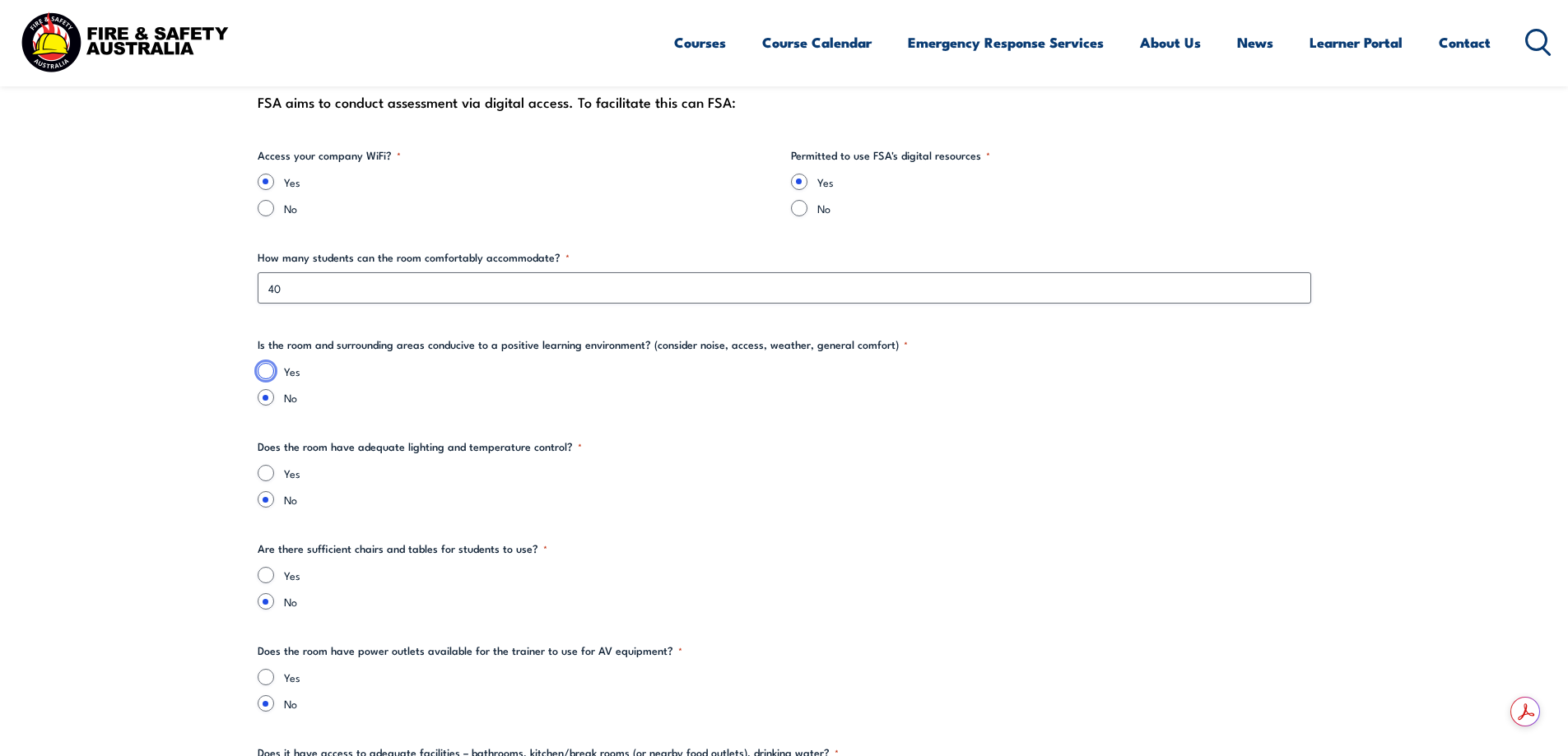
click at [266, 375] on input "Yes" at bounding box center [265, 371] width 17 height 17
radio input "true"
click at [261, 480] on input "Yes" at bounding box center [265, 473] width 17 height 17
radio input "true"
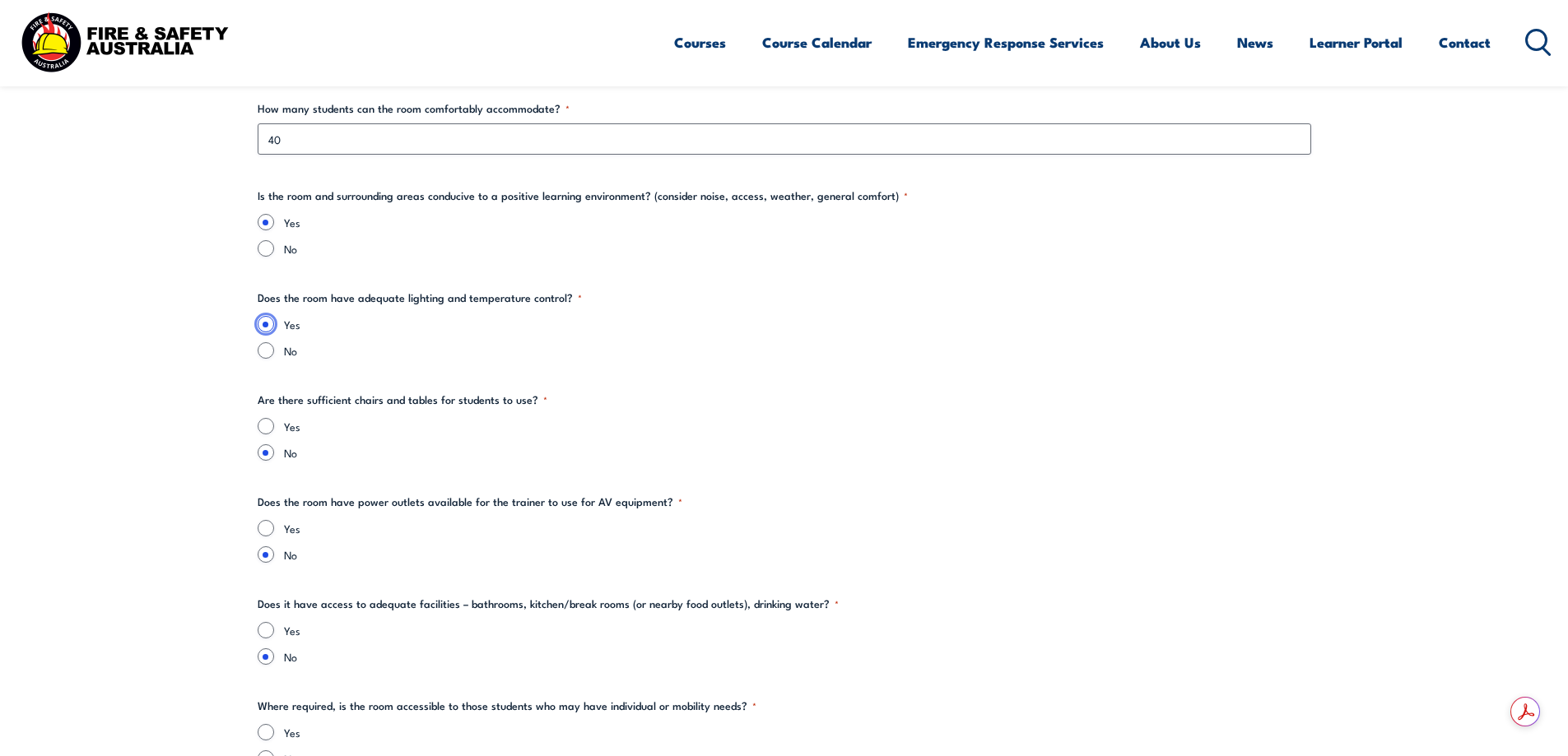
scroll to position [2140, 0]
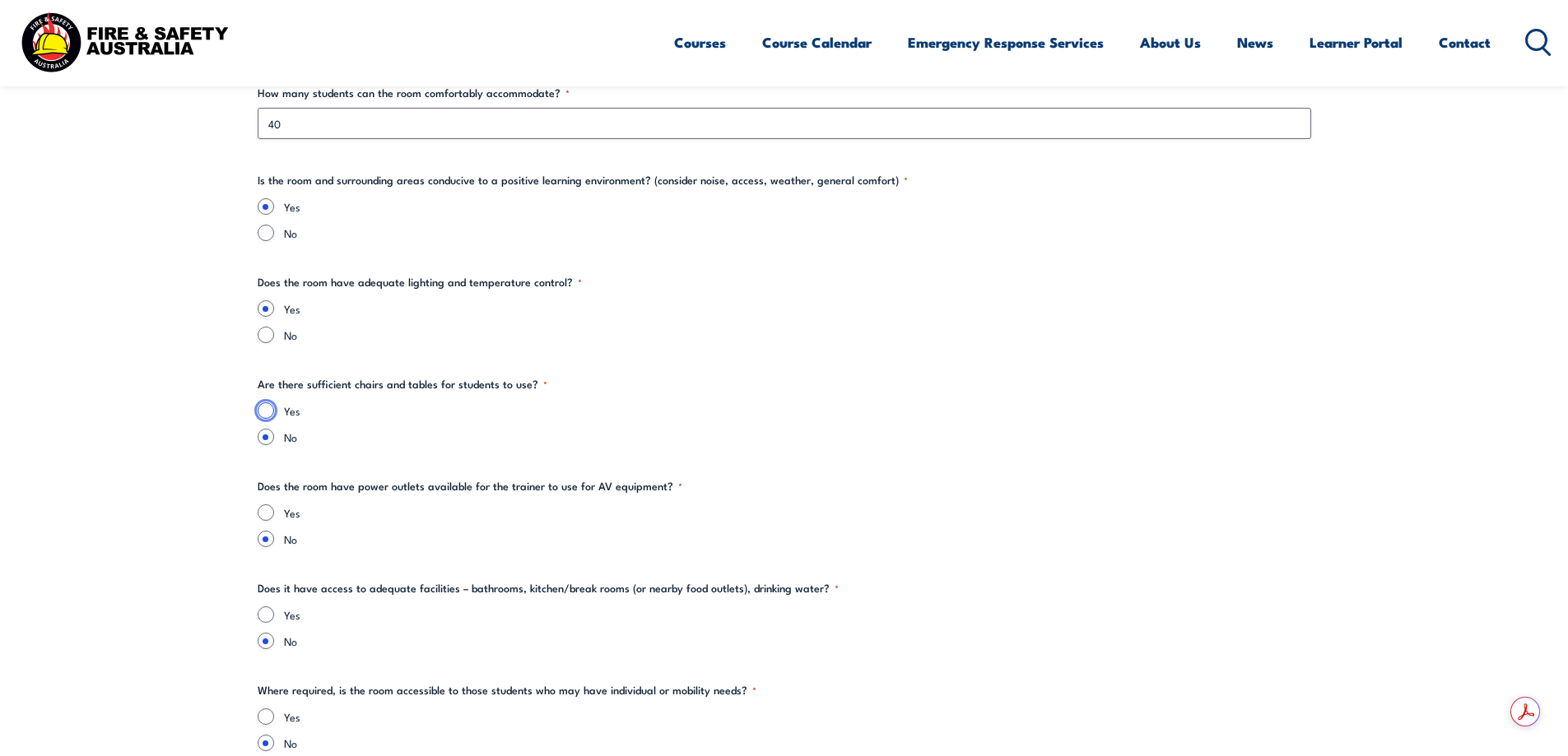
click at [267, 411] on input "Yes" at bounding box center [265, 411] width 17 height 17
radio input "true"
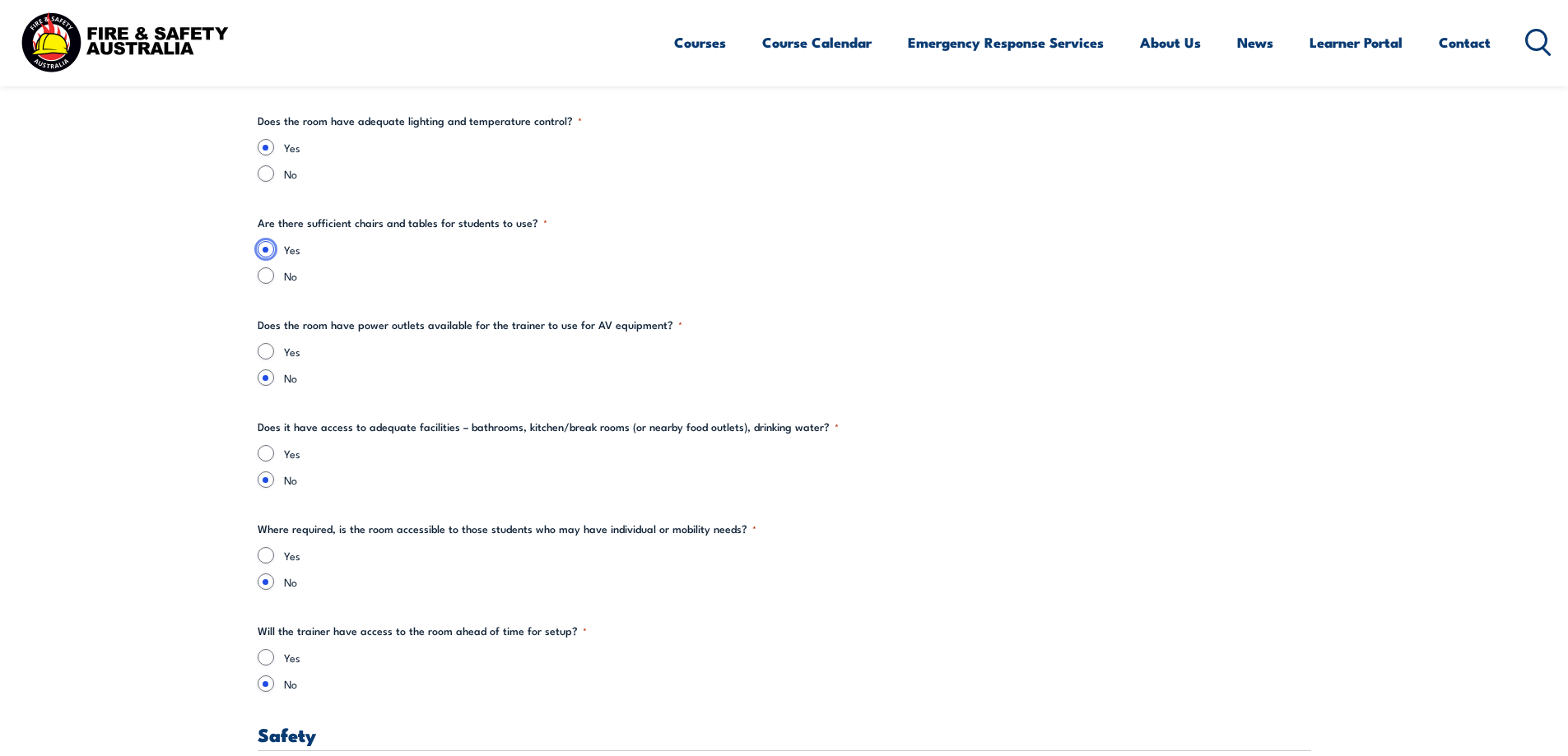
scroll to position [2305, 0]
click at [263, 351] on input "Yes" at bounding box center [265, 348] width 17 height 17
radio input "true"
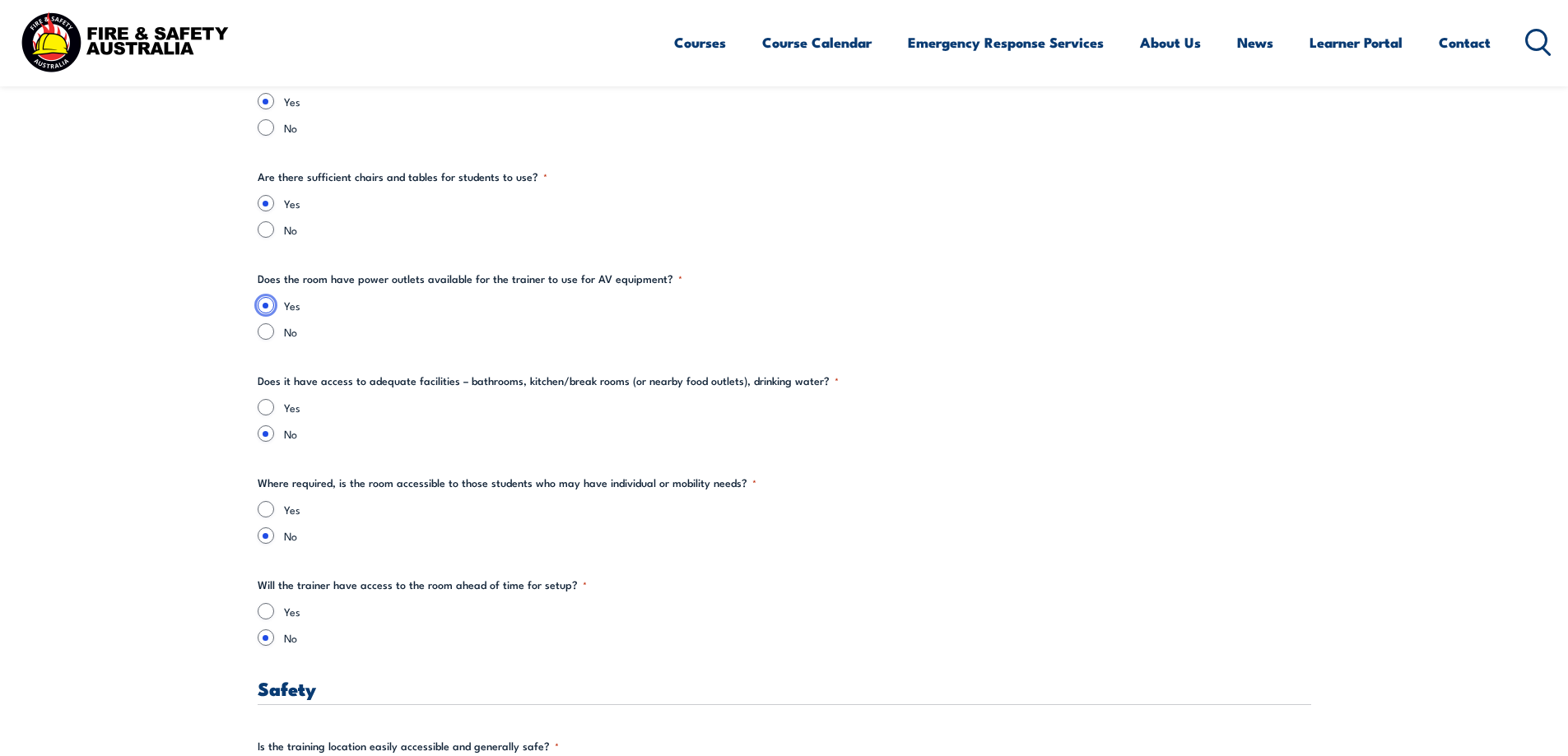
scroll to position [2387, 0]
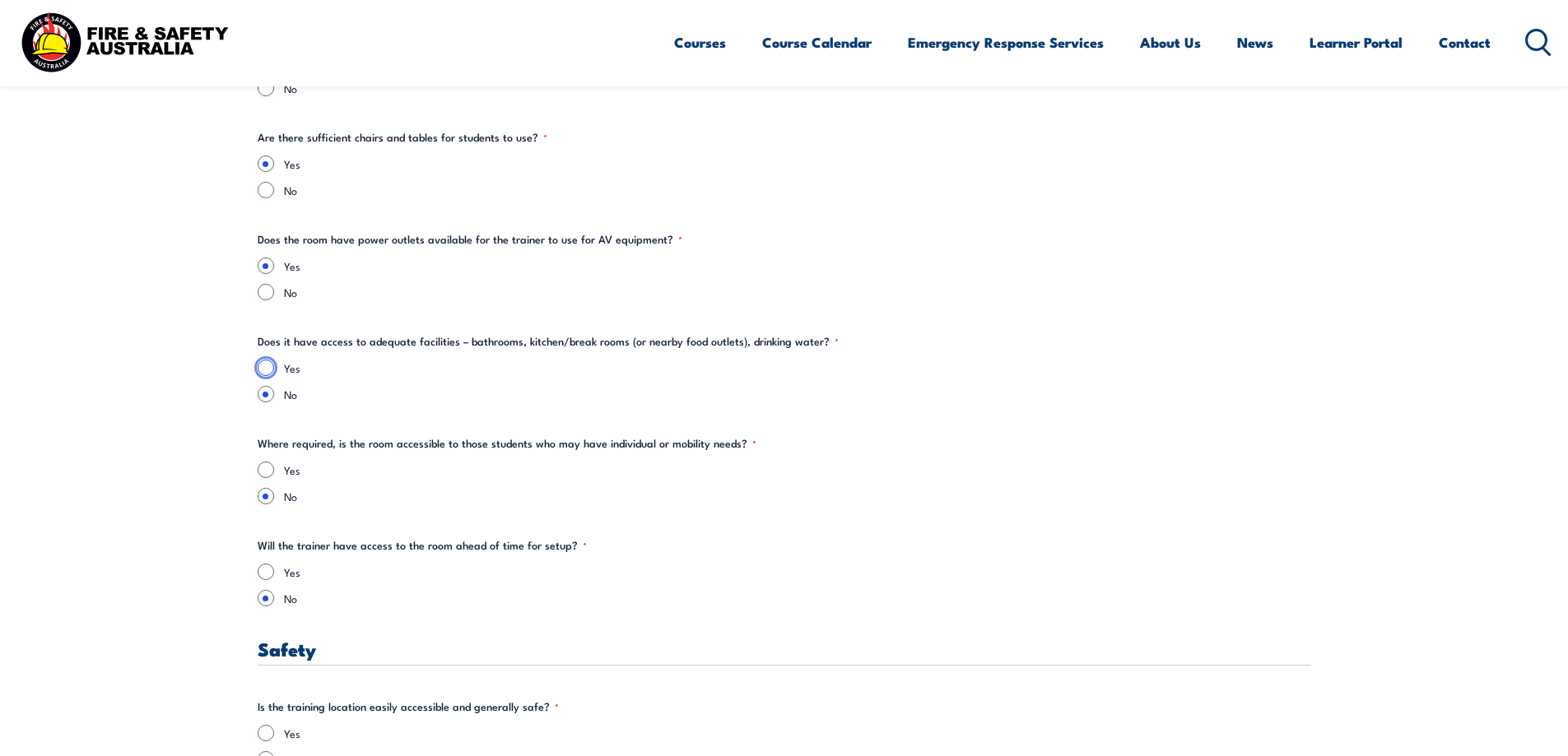
click at [261, 369] on input "Yes" at bounding box center [265, 368] width 17 height 17
radio input "true"
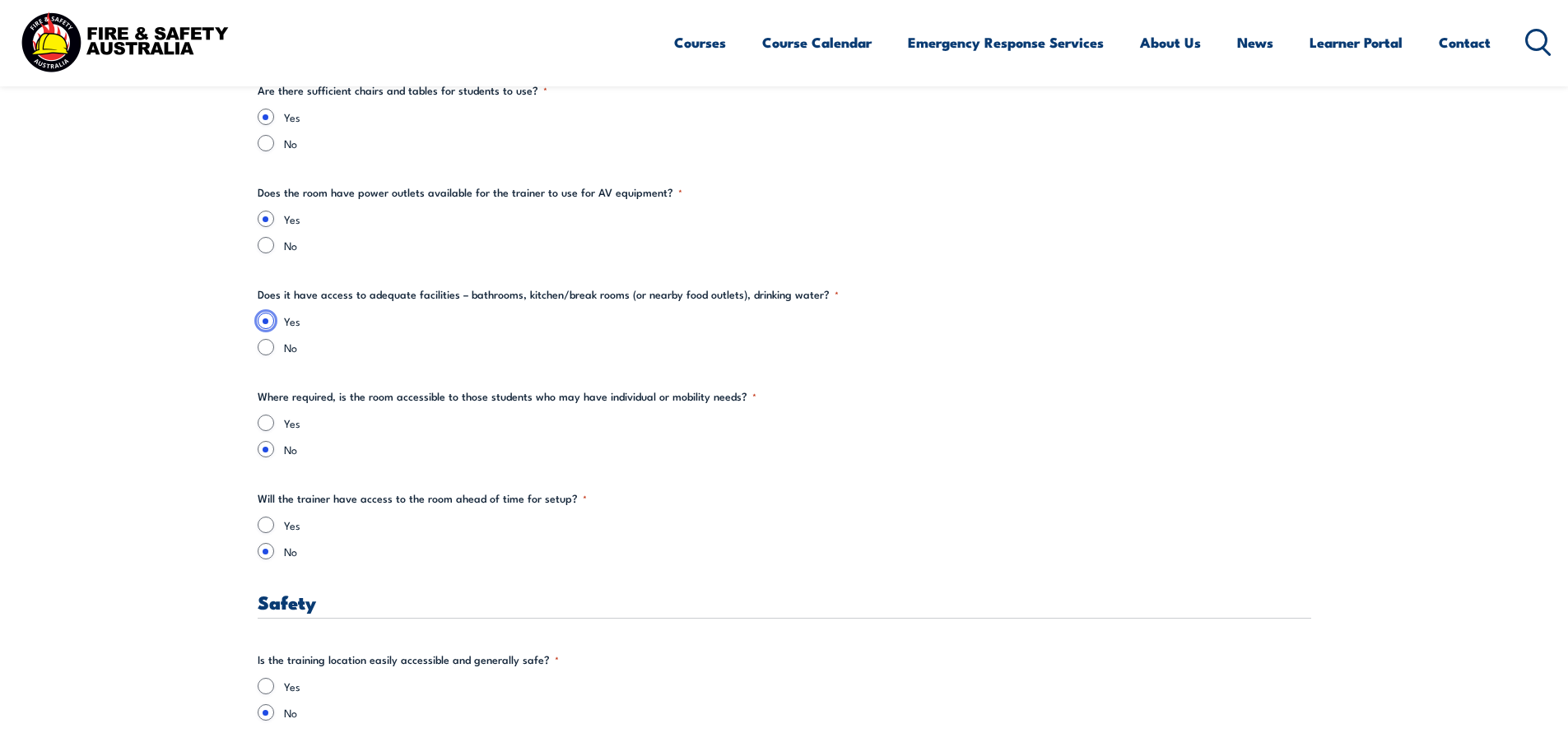
scroll to position [2469, 0]
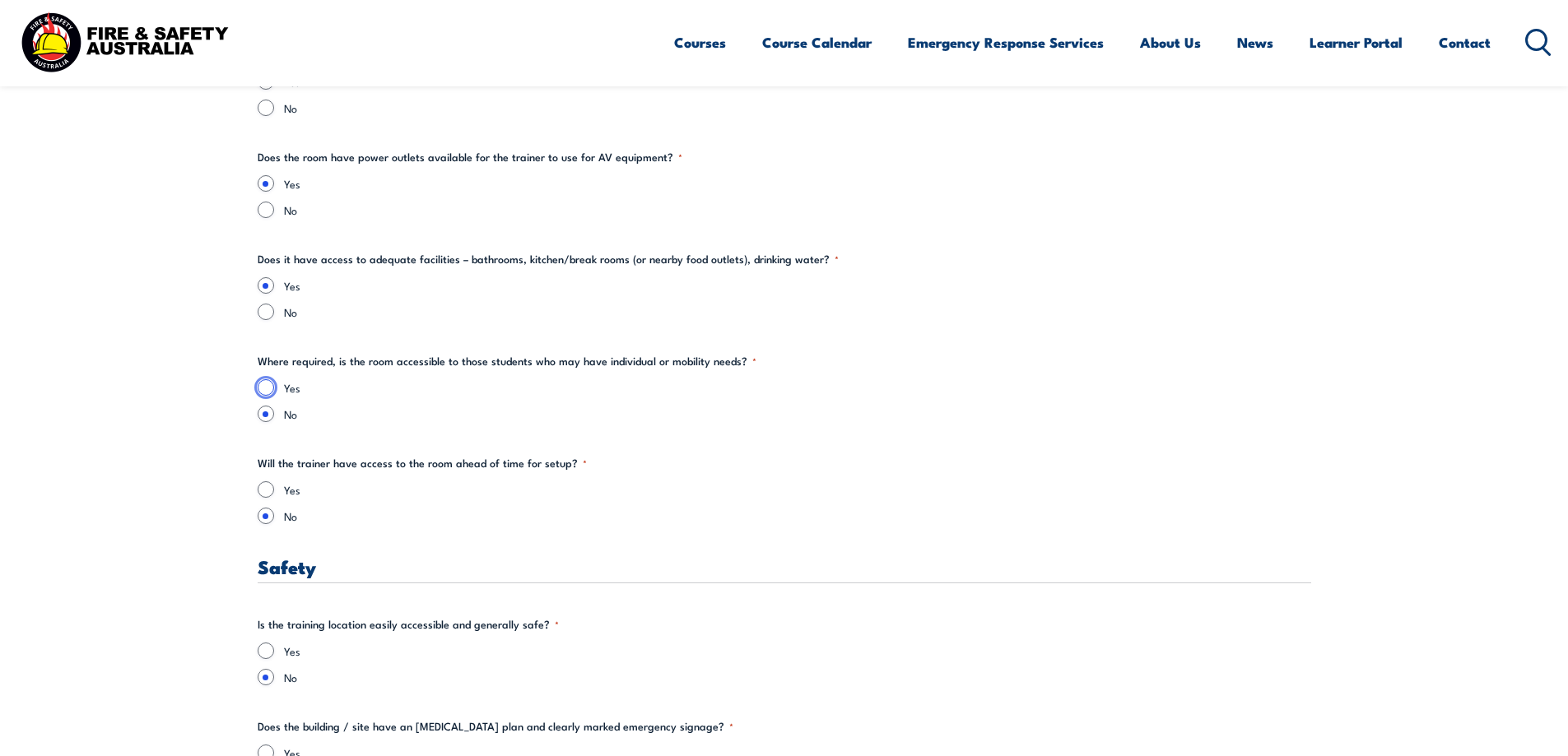
click at [263, 384] on input "Yes" at bounding box center [265, 387] width 17 height 17
radio input "true"
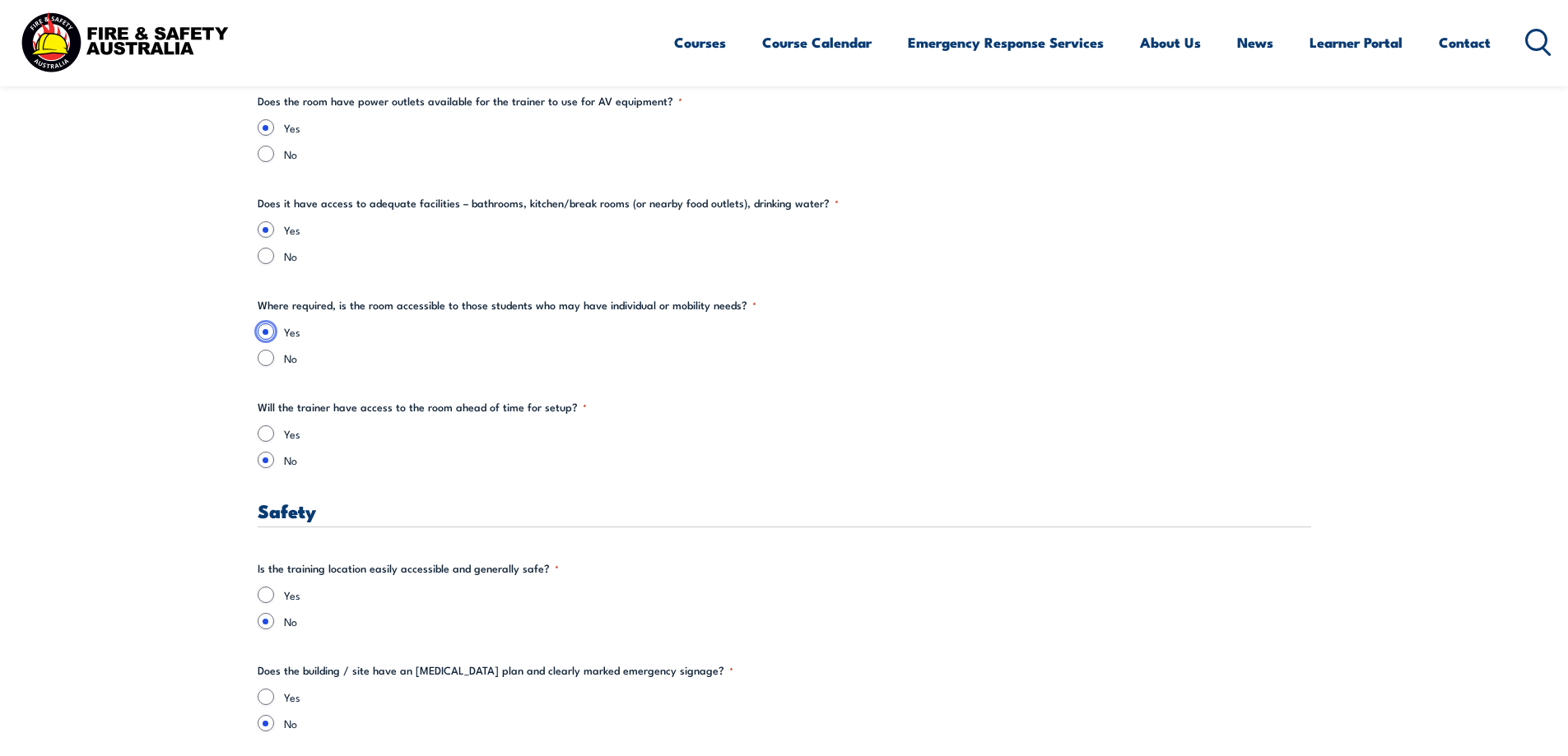
scroll to position [2551, 0]
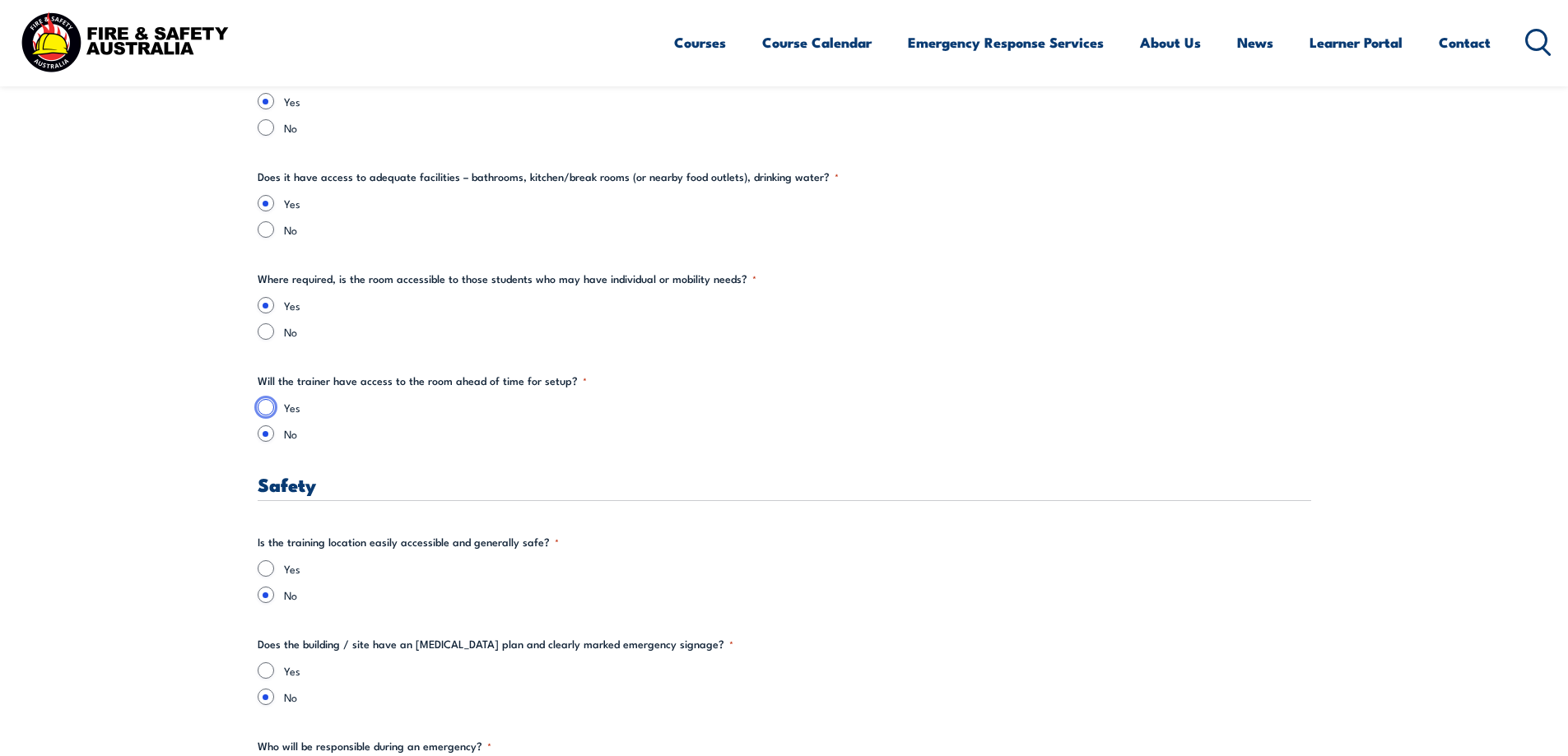
click at [267, 405] on input "Yes" at bounding box center [265, 407] width 17 height 17
radio input "true"
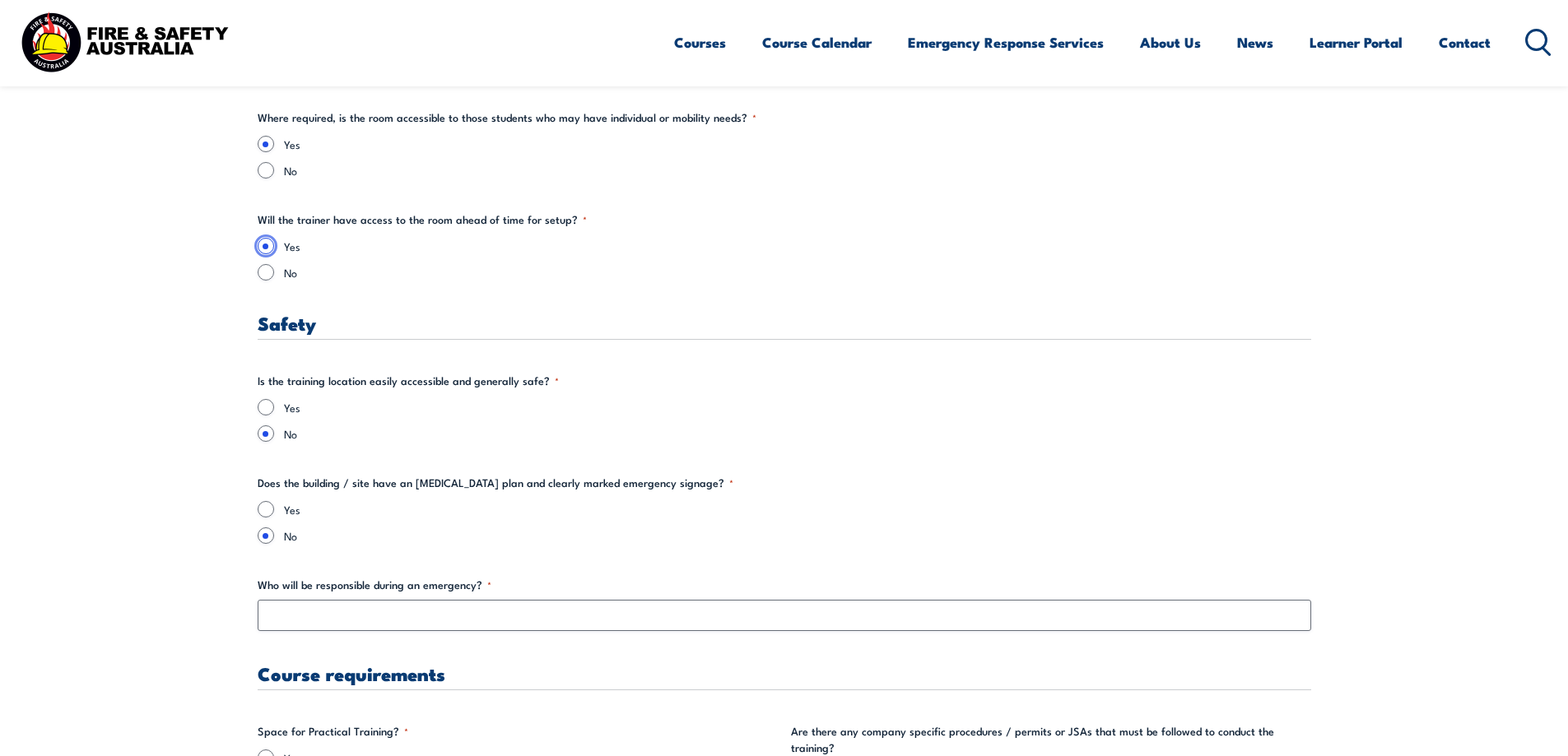
scroll to position [2716, 0]
click at [262, 405] on input "Yes" at bounding box center [265, 404] width 17 height 17
radio input "true"
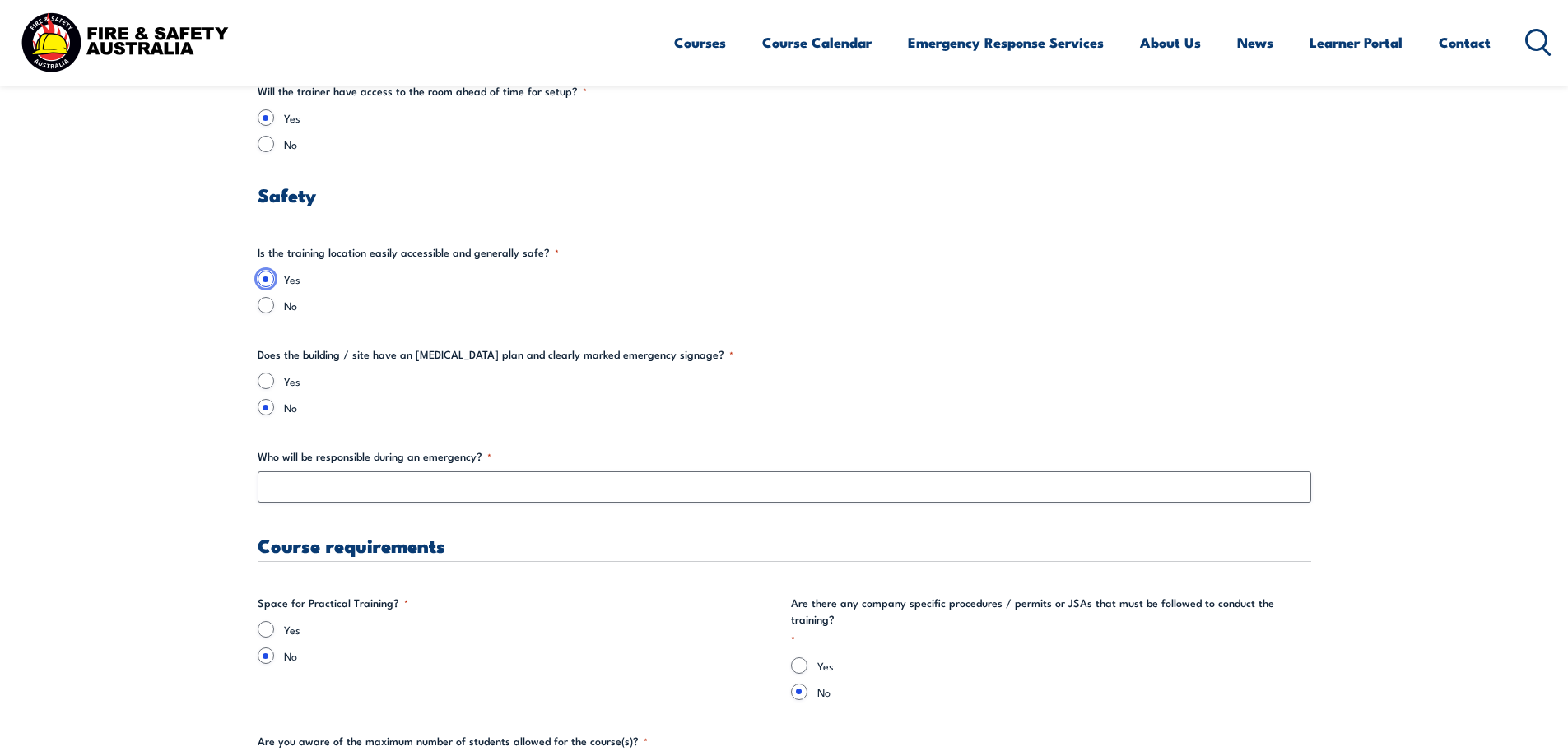
scroll to position [2881, 0]
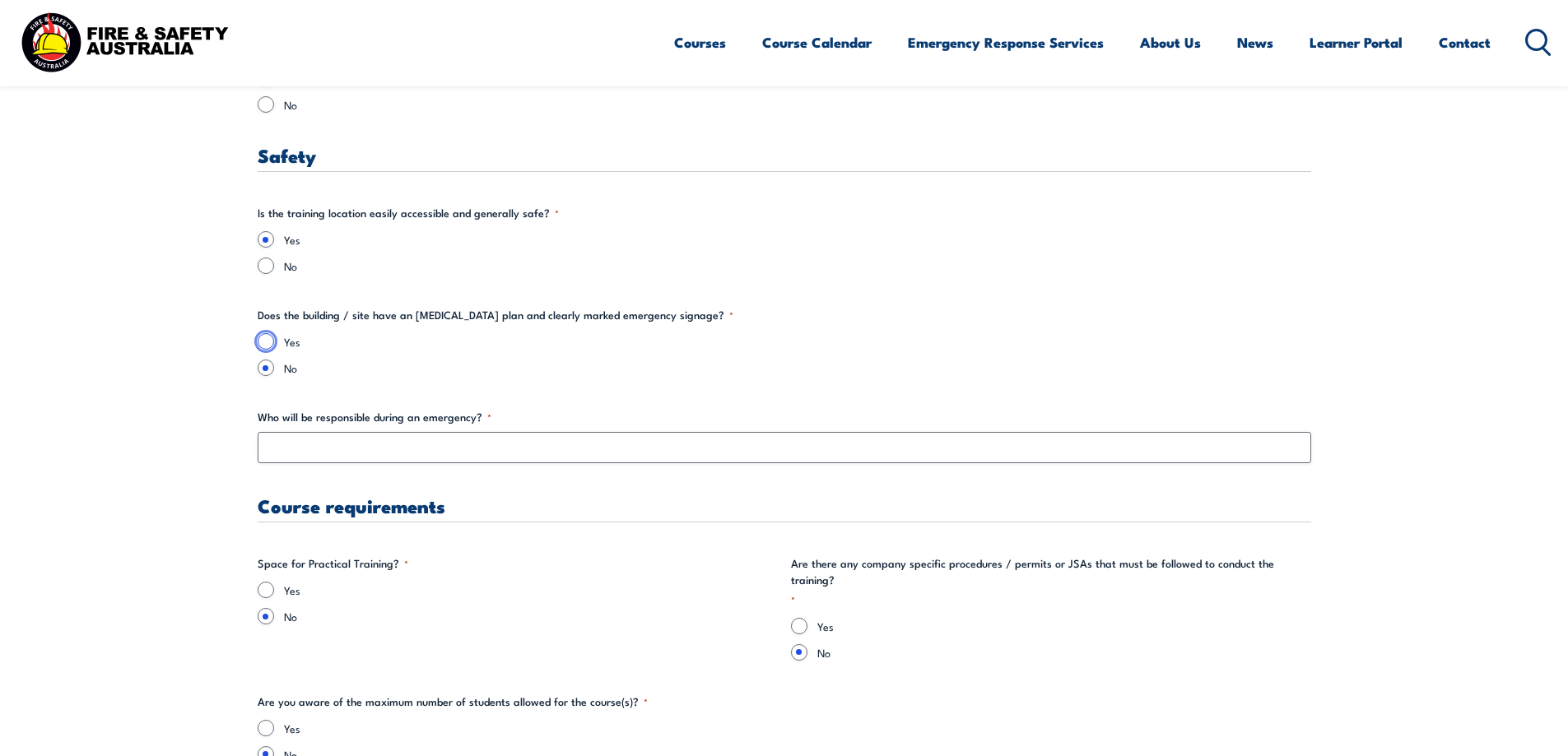
click at [271, 339] on input "Yes" at bounding box center [265, 341] width 17 height 17
radio input "true"
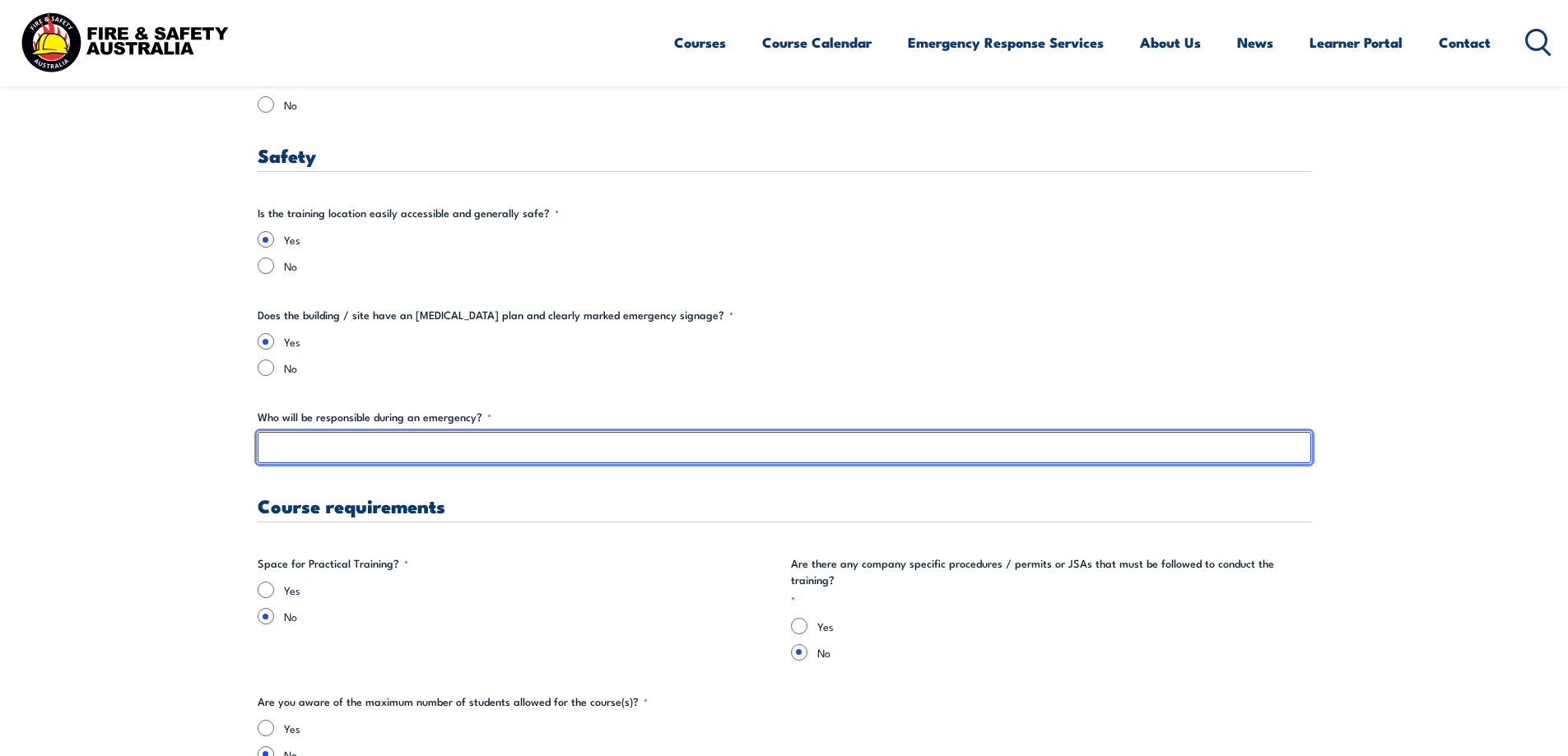
click at [318, 443] on input "Who will be responsible during an emergency? *" at bounding box center [784, 447] width 1053 height 31
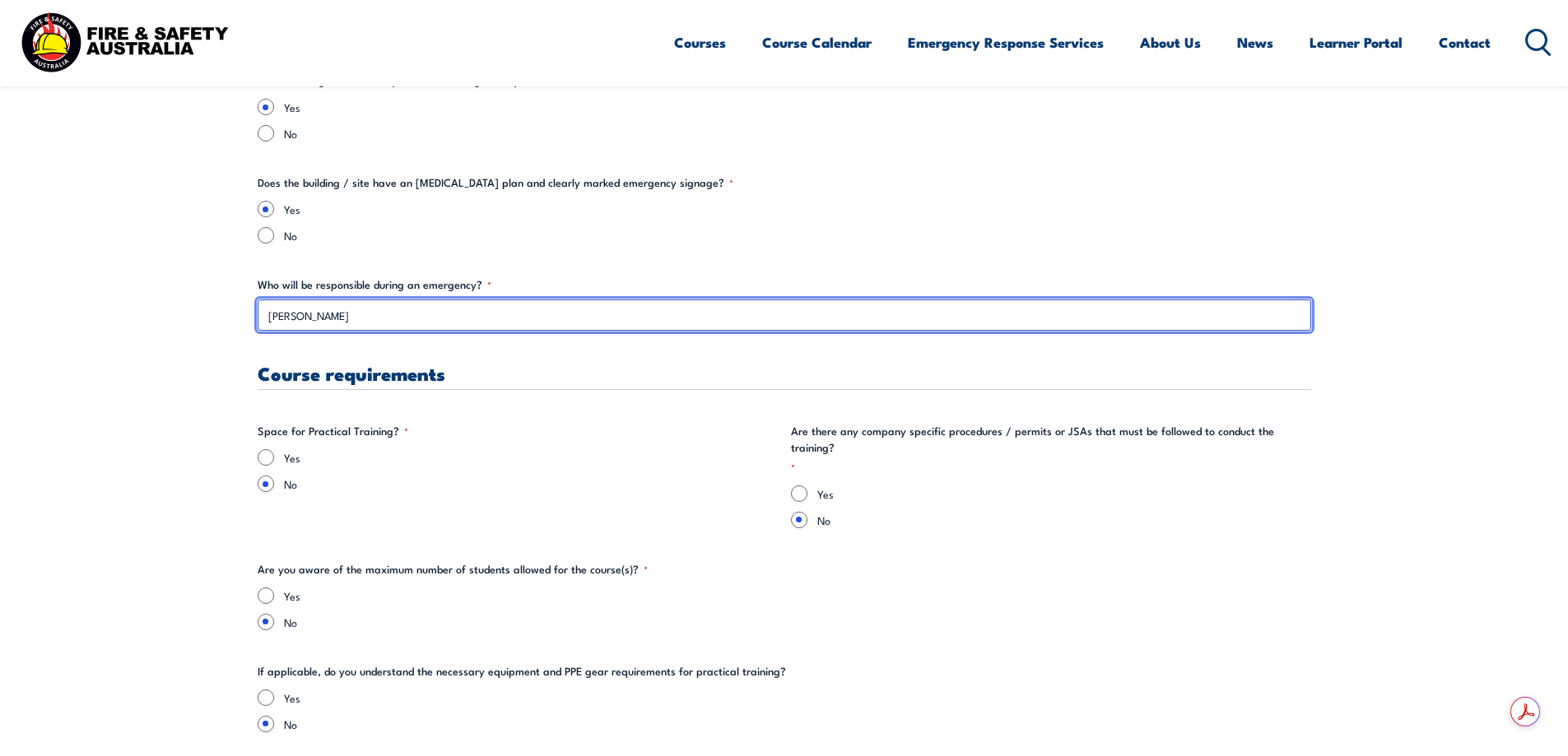
scroll to position [3046, 0]
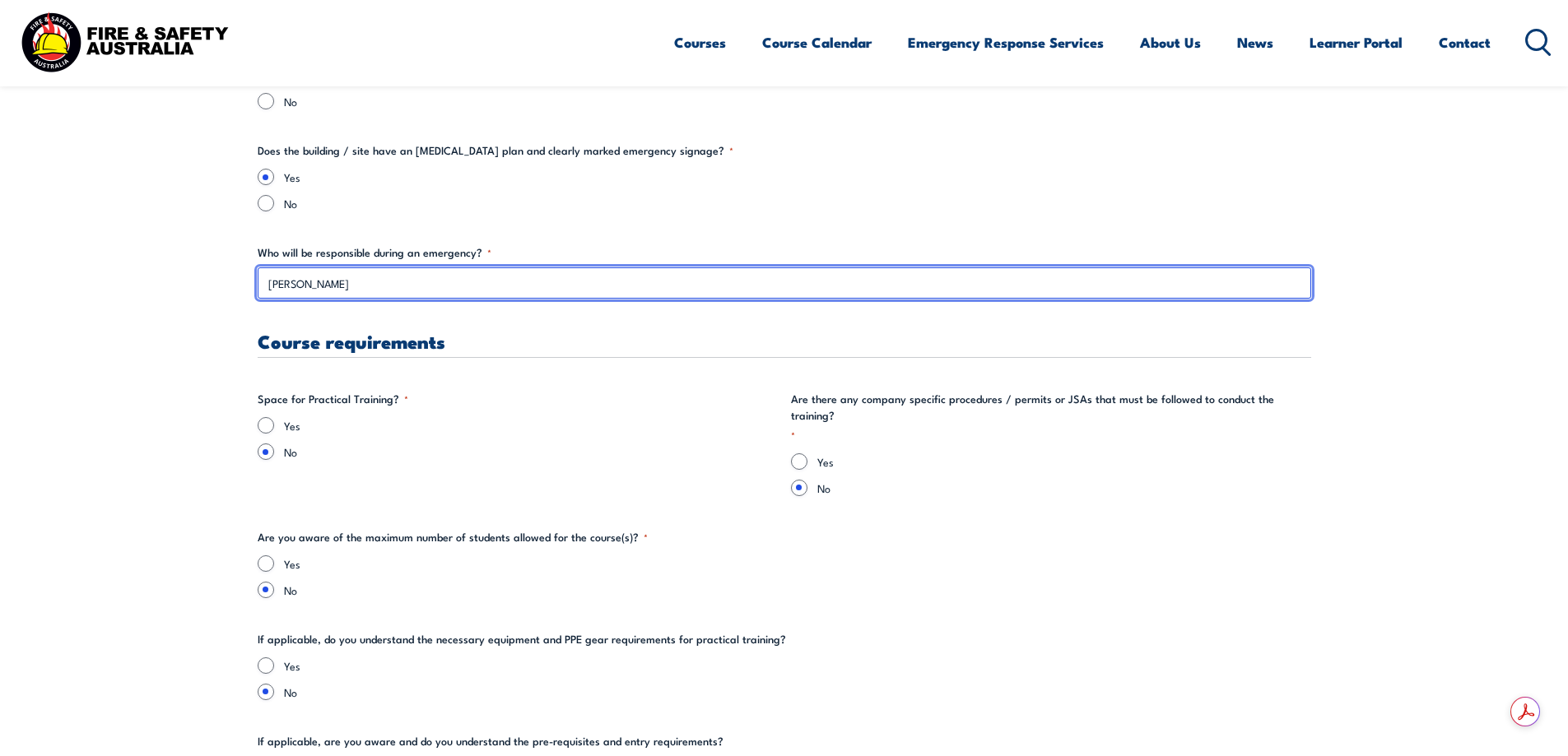
type input "[PERSON_NAME]"
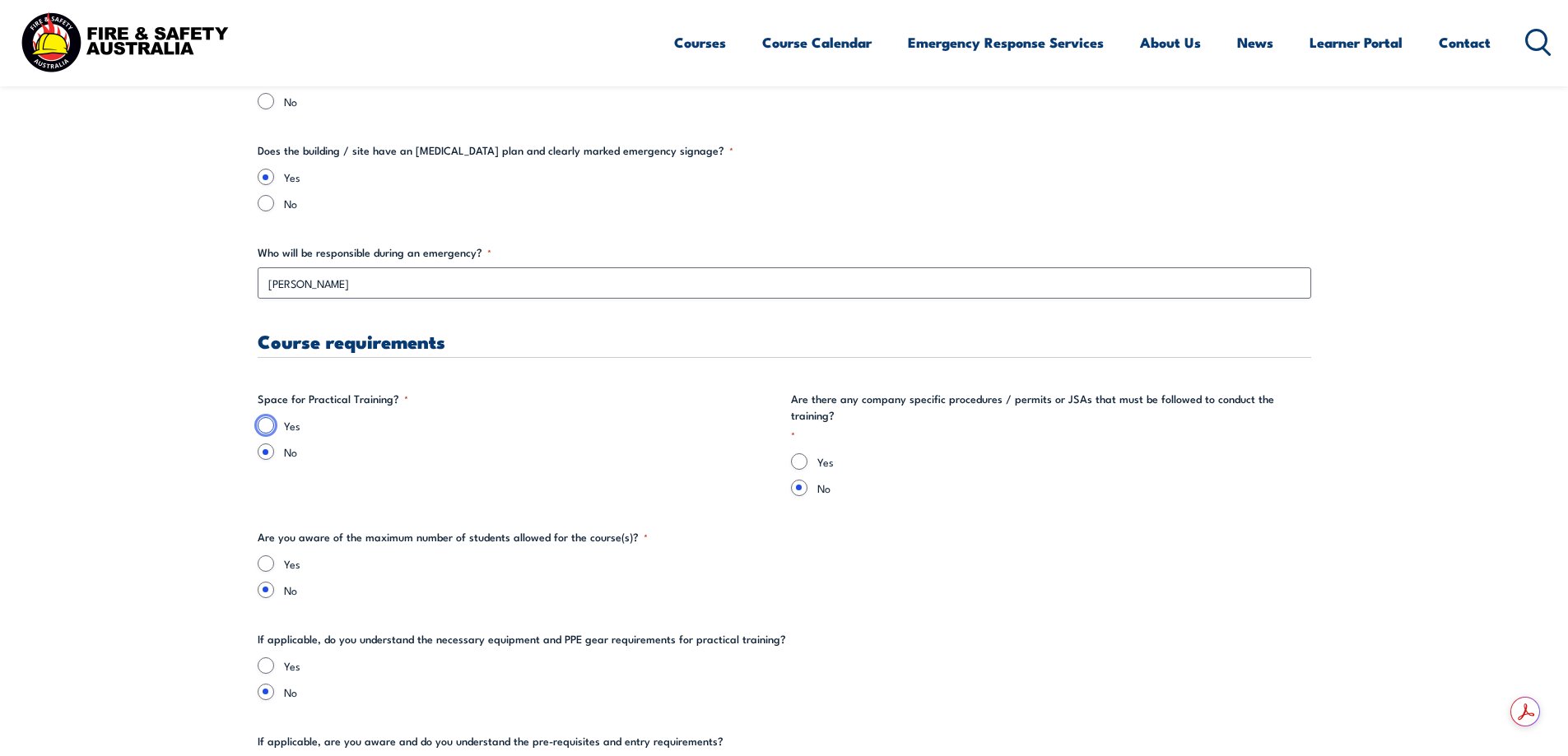
click at [267, 432] on input "Yes" at bounding box center [265, 425] width 17 height 17
radio input "true"
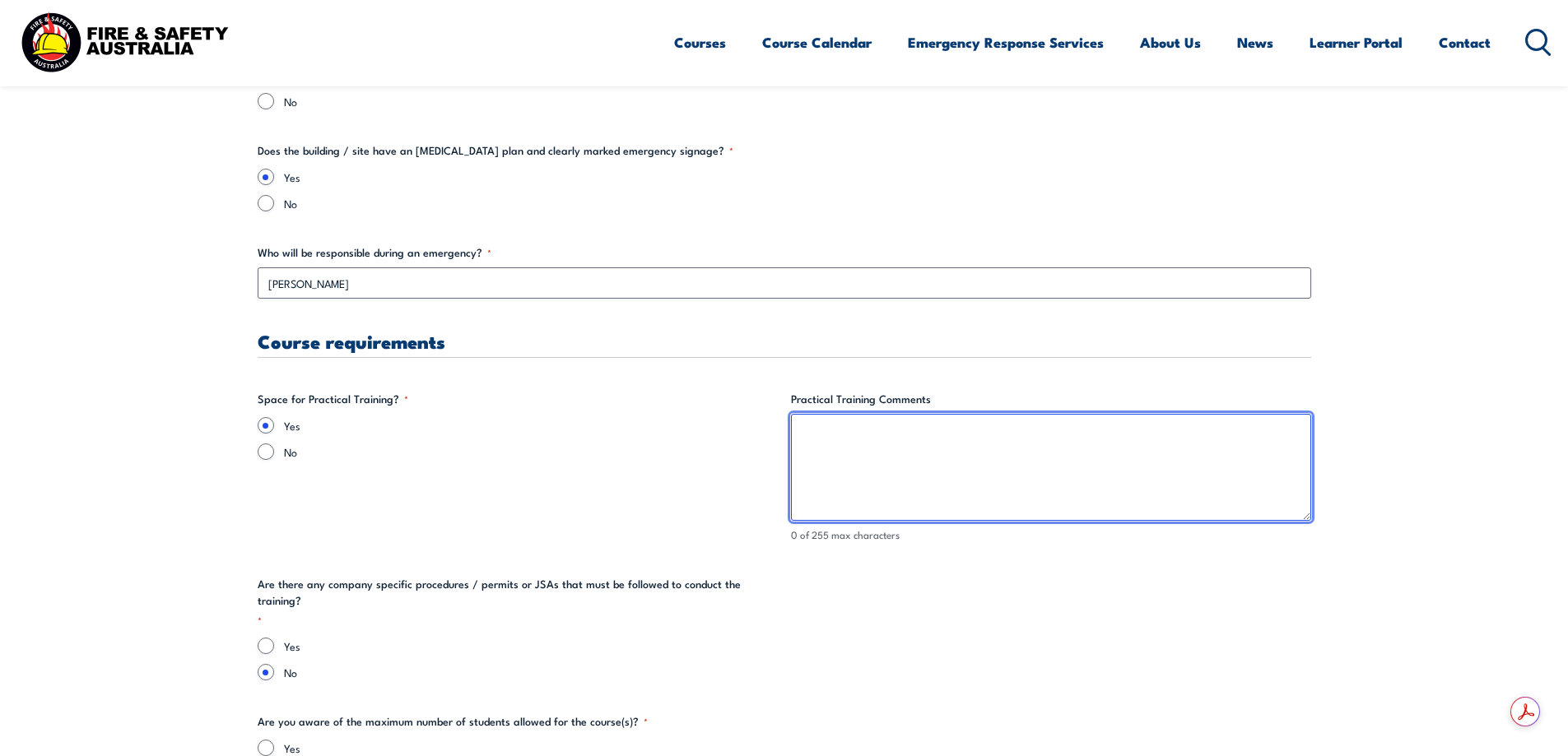
click at [835, 444] on textarea "Practical Training Comments" at bounding box center [1051, 467] width 521 height 107
type textarea "O"
click at [1054, 437] on textarea "Training is at a Dragway - plenty of space internally adn externally" at bounding box center [1051, 467] width 521 height 107
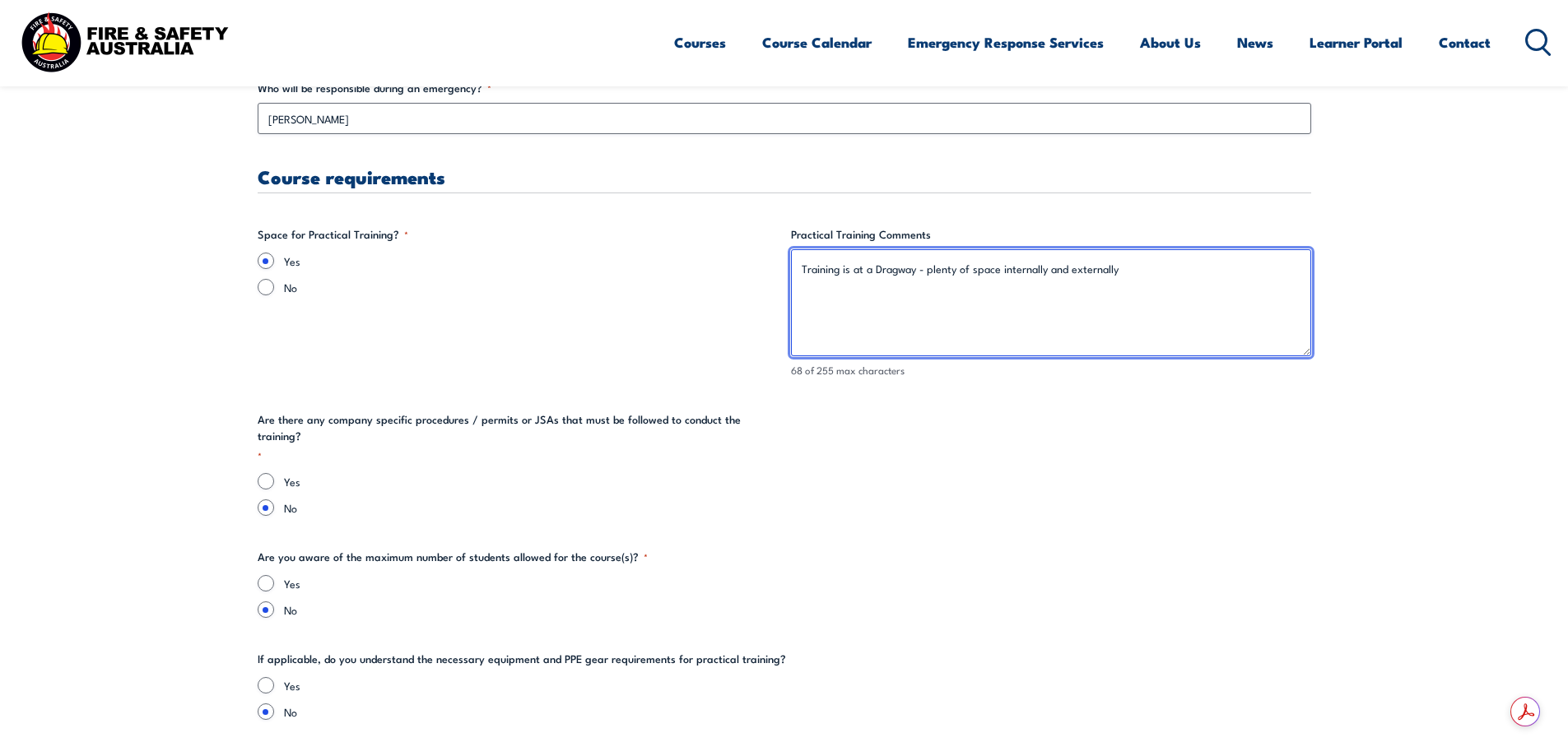
scroll to position [3292, 0]
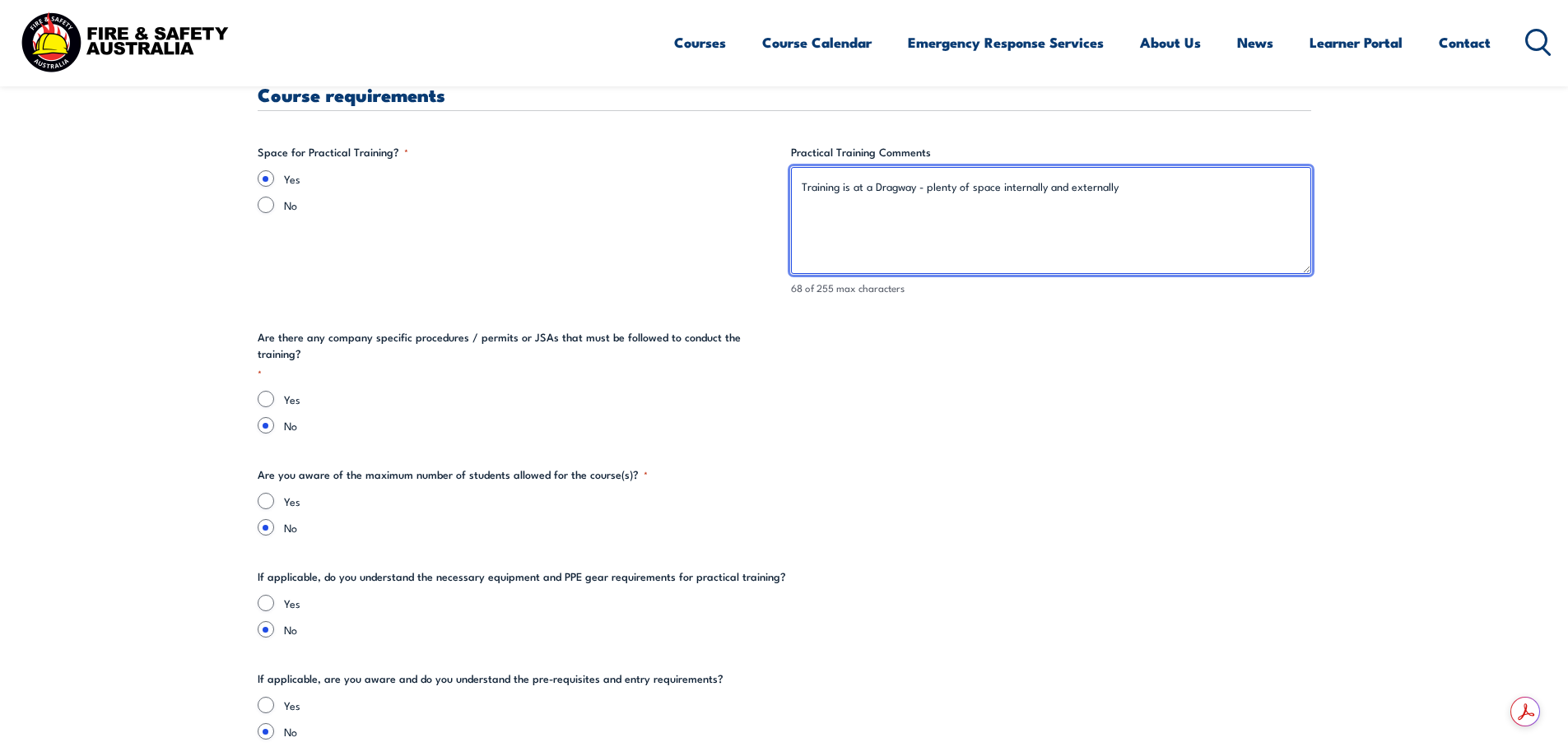
type textarea "Training is at a Dragway - plenty of space internally and externally"
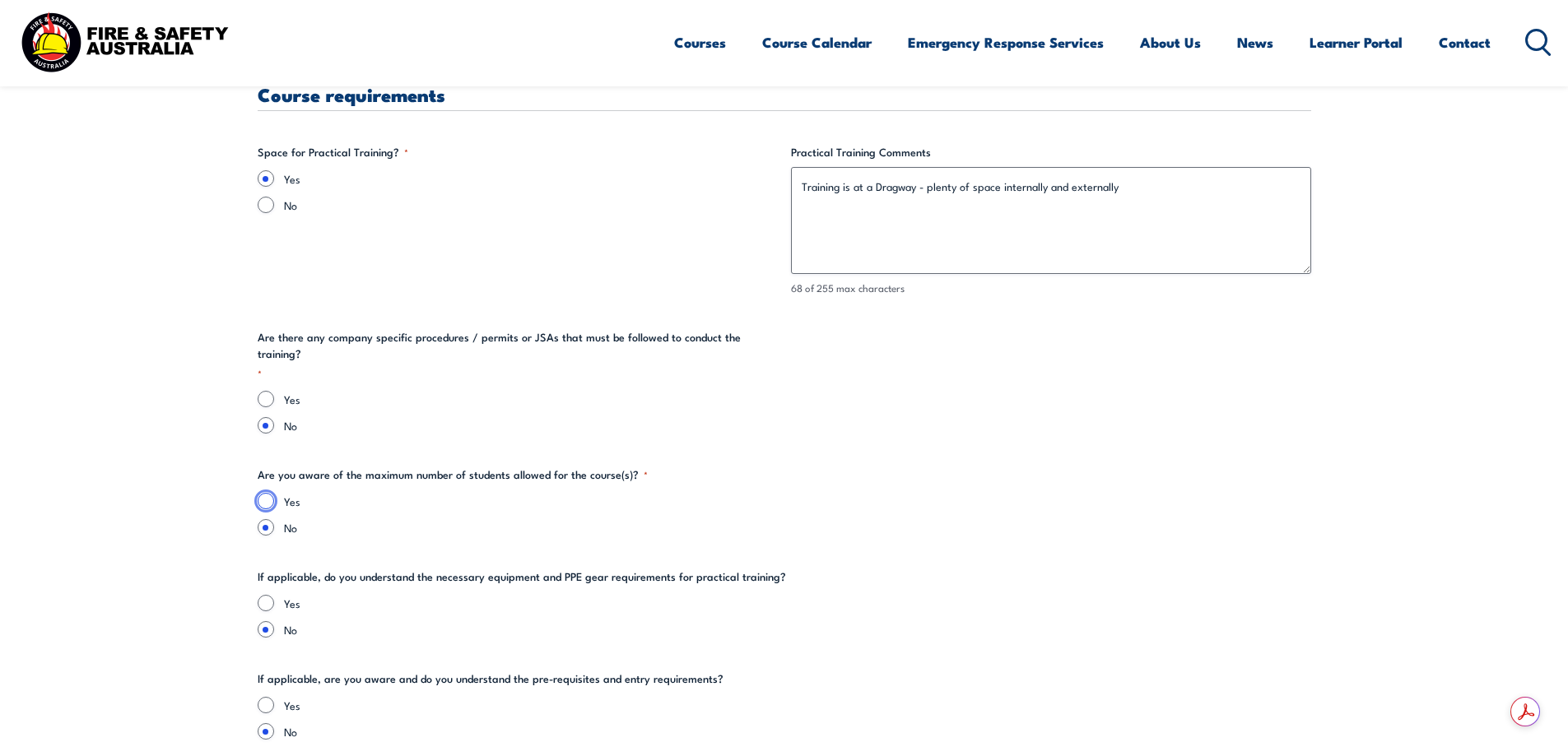
click at [266, 493] on input "Yes" at bounding box center [265, 501] width 17 height 17
radio input "true"
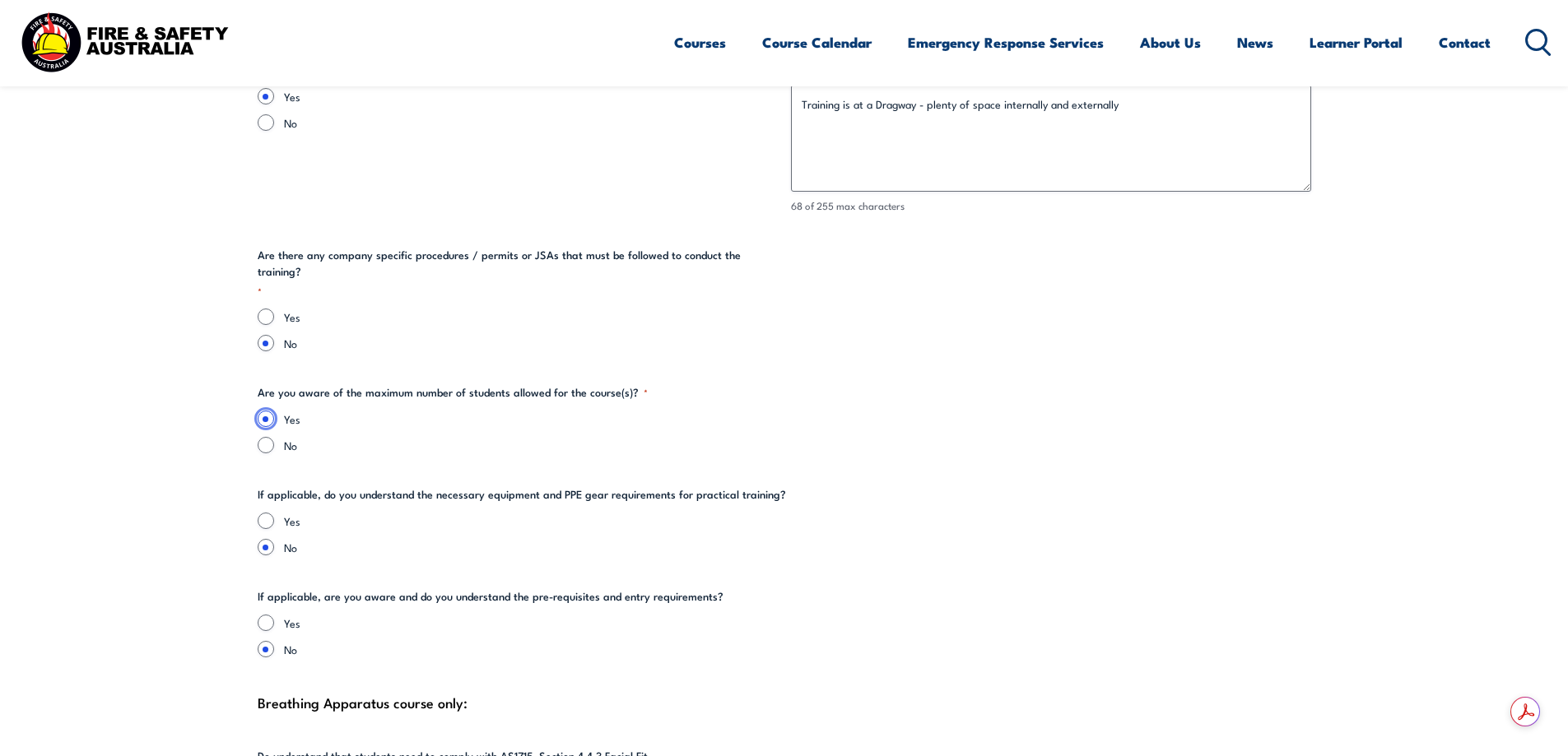
scroll to position [3457, 0]
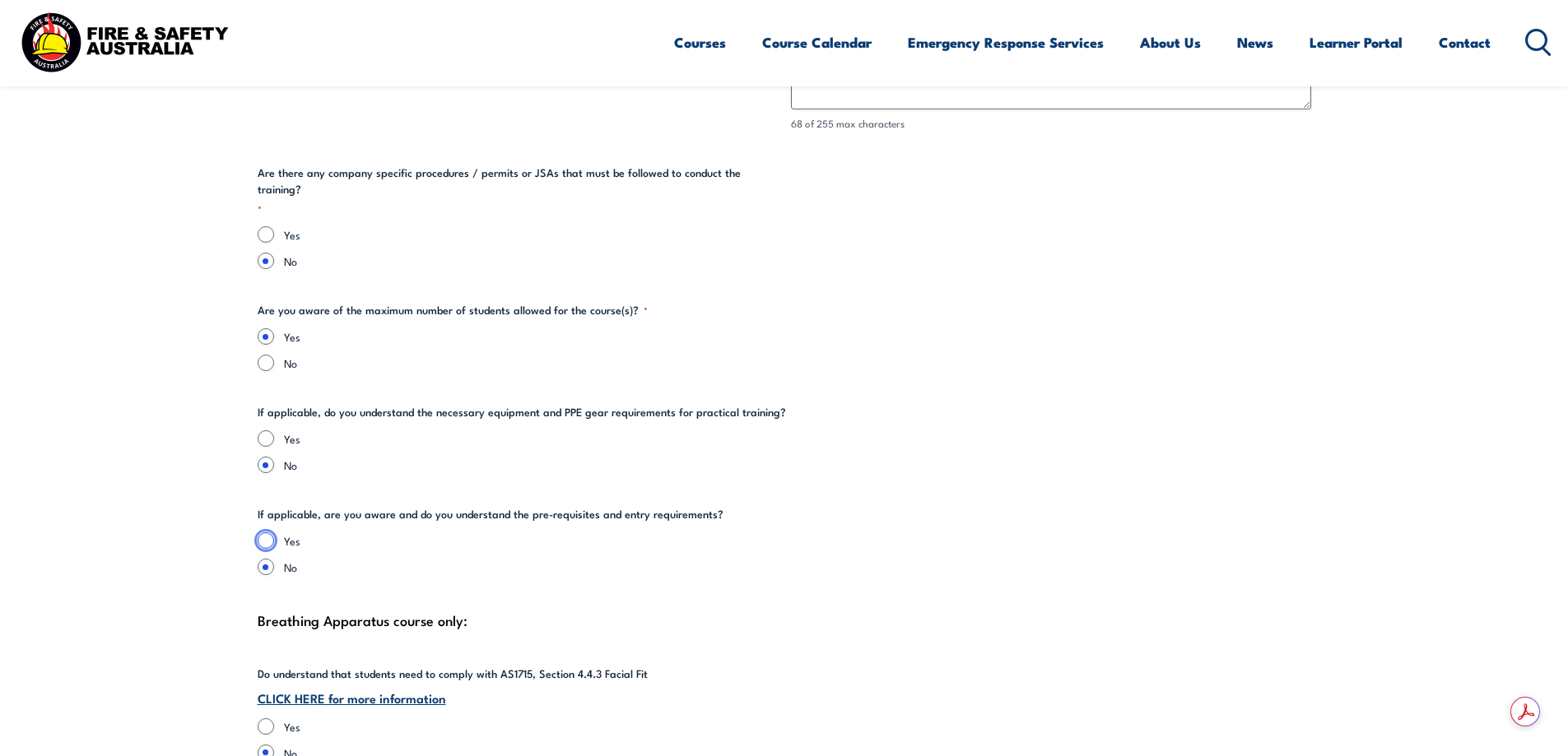
click at [269, 533] on input "Yes" at bounding box center [265, 541] width 17 height 17
radio input "true"
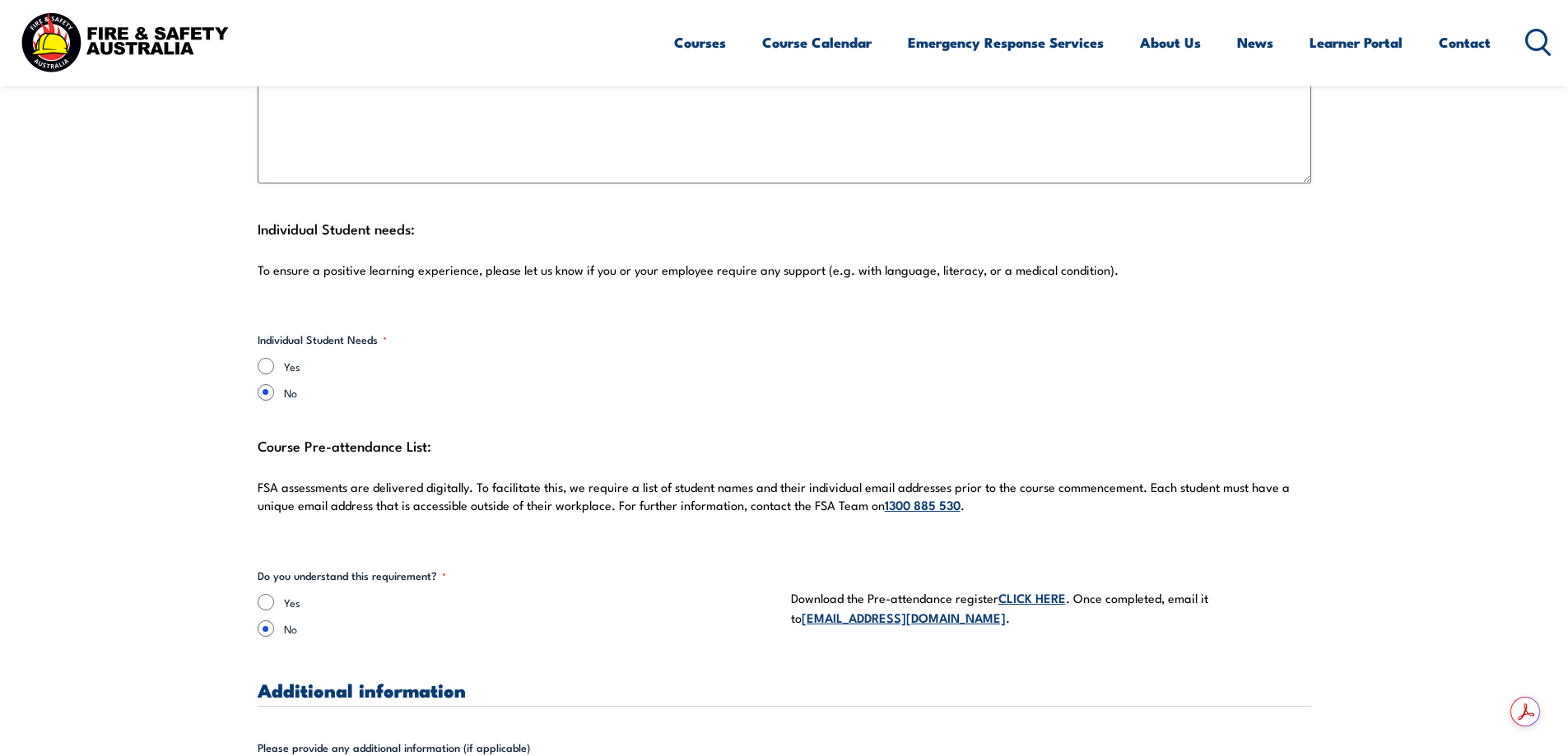
scroll to position [4362, 0]
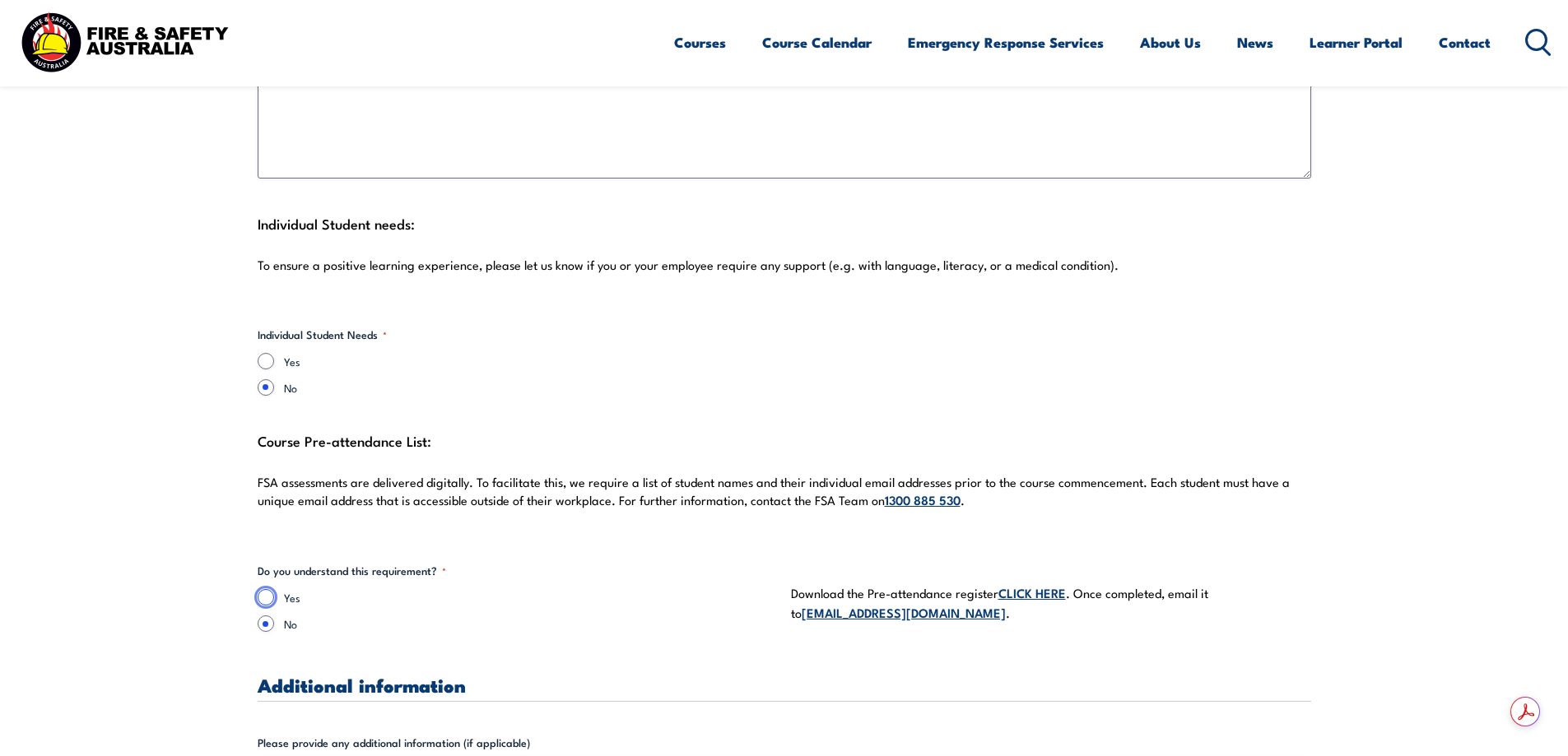
click at [266, 589] on input "Yes" at bounding box center [265, 597] width 17 height 17
radio input "true"
click at [1048, 583] on link "CLICK HERE" at bounding box center [1032, 592] width 68 height 18
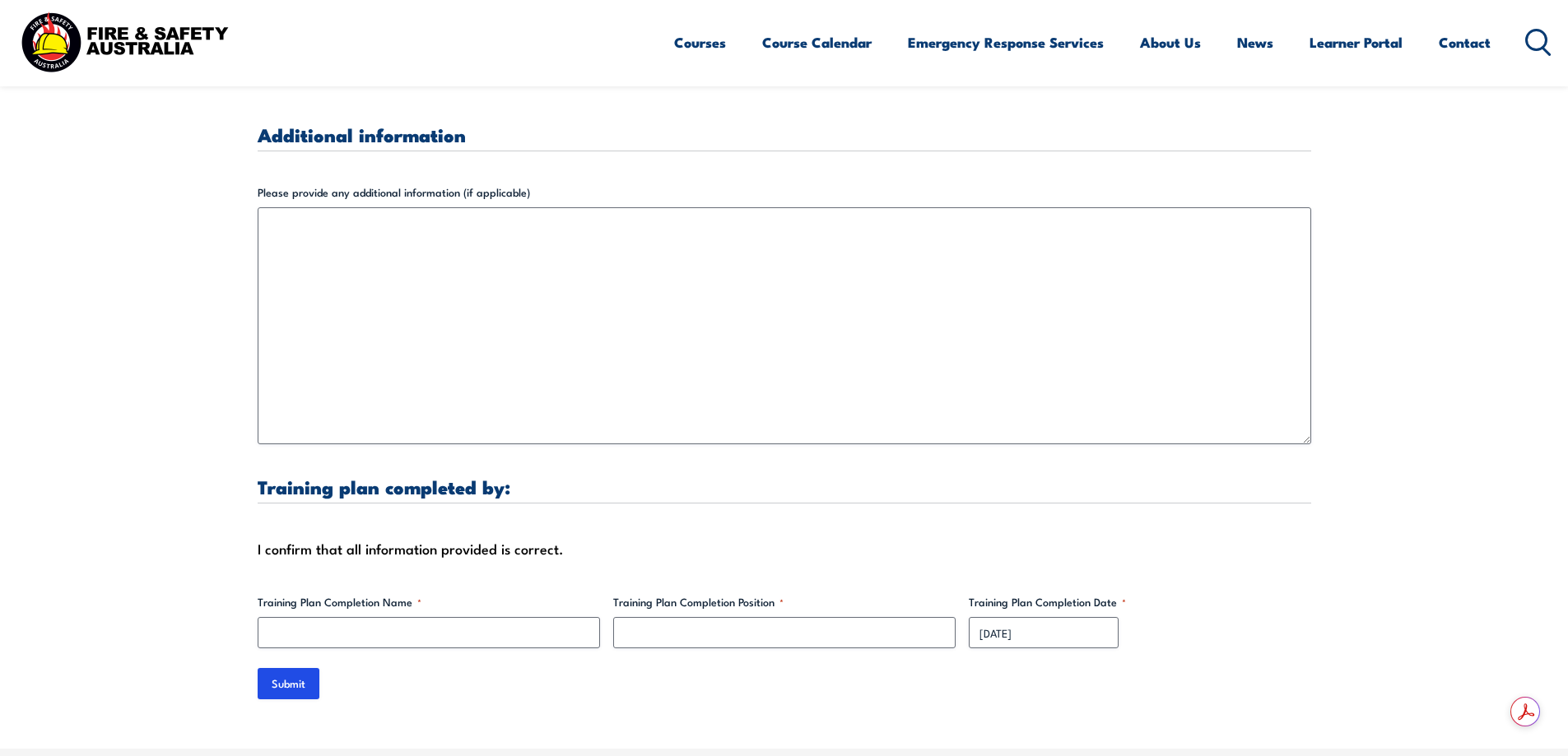
scroll to position [4939, 0]
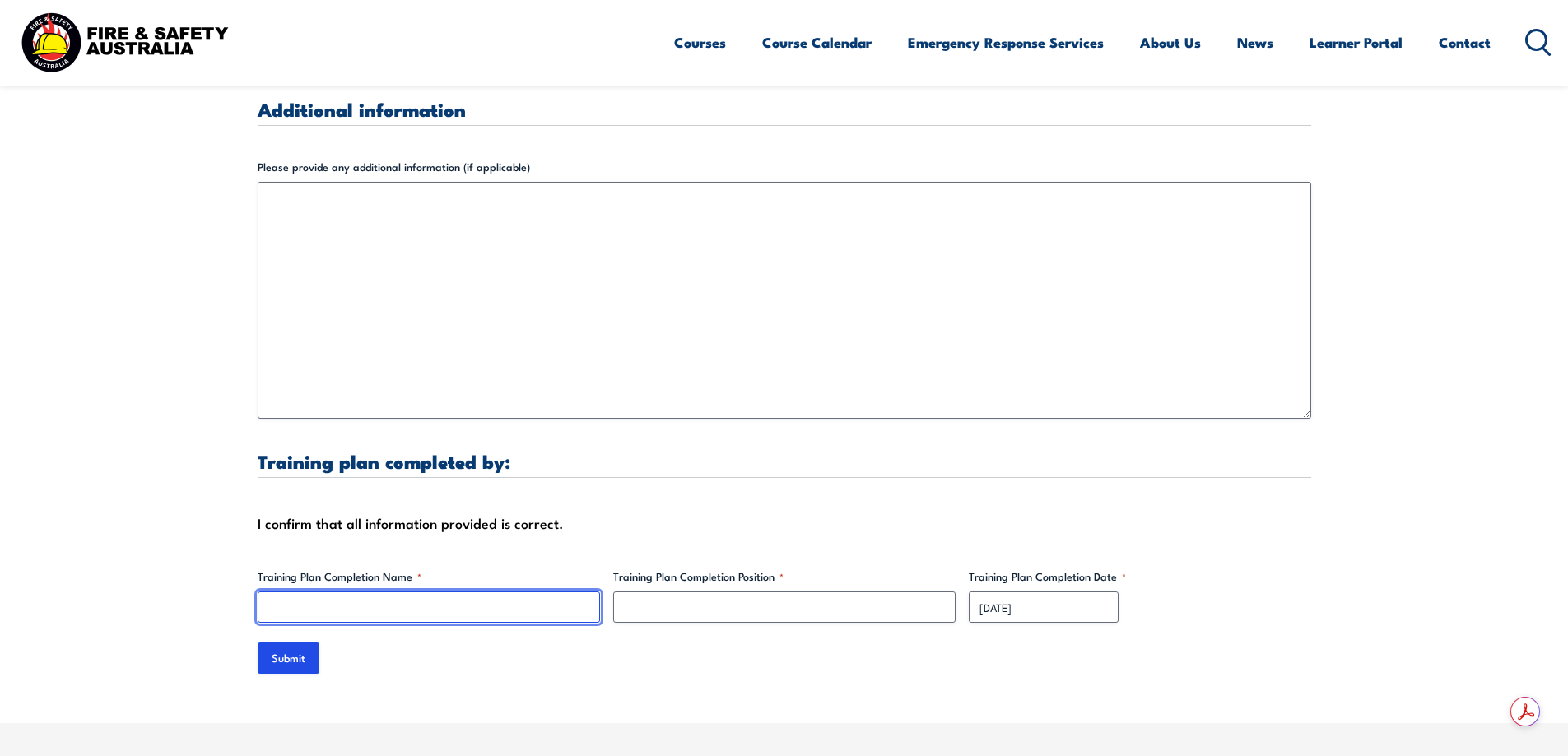
click at [418, 591] on input "Training Plan Completion Name *" at bounding box center [428, 606] width 342 height 31
type input "[PERSON_NAME]"
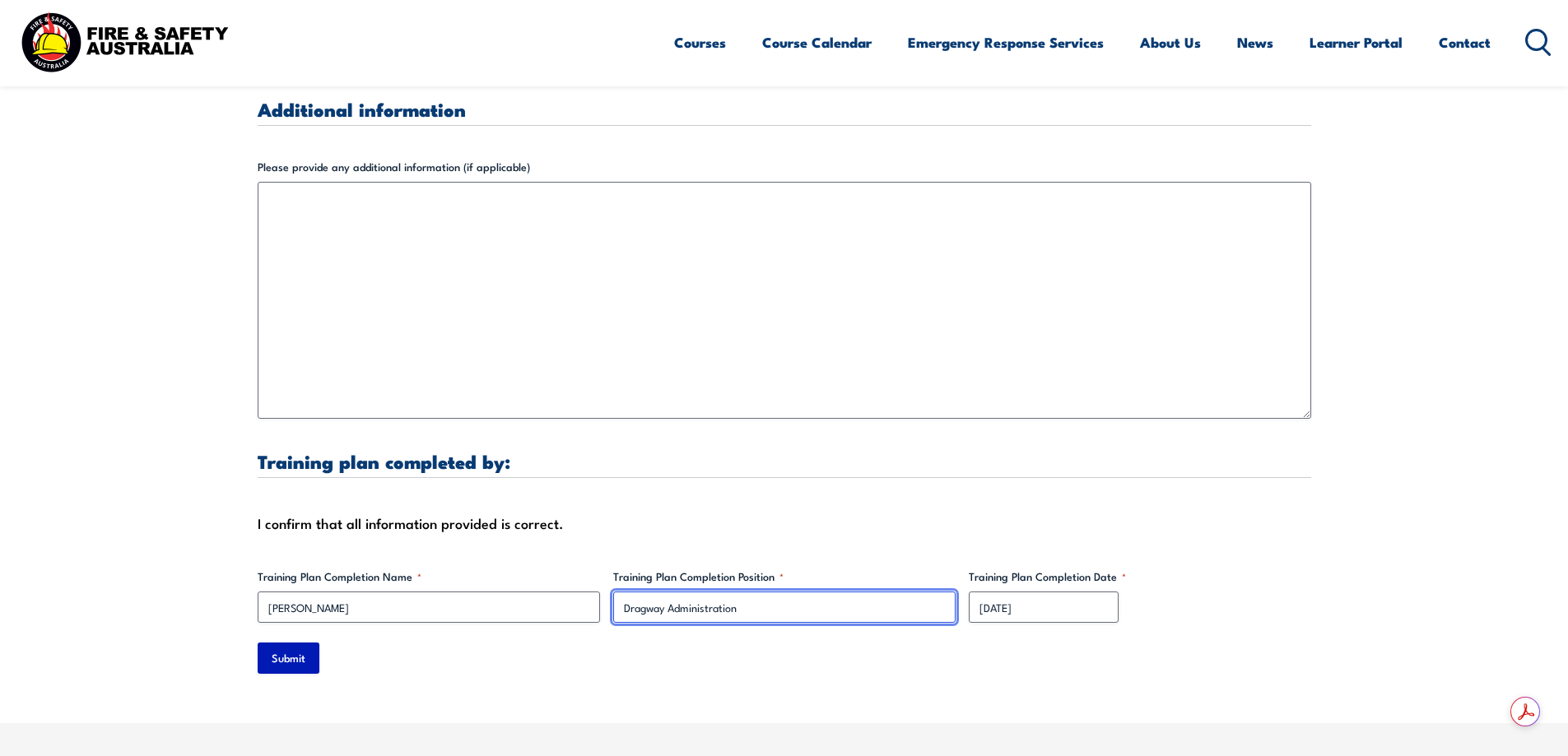
type input "Dragway Administration"
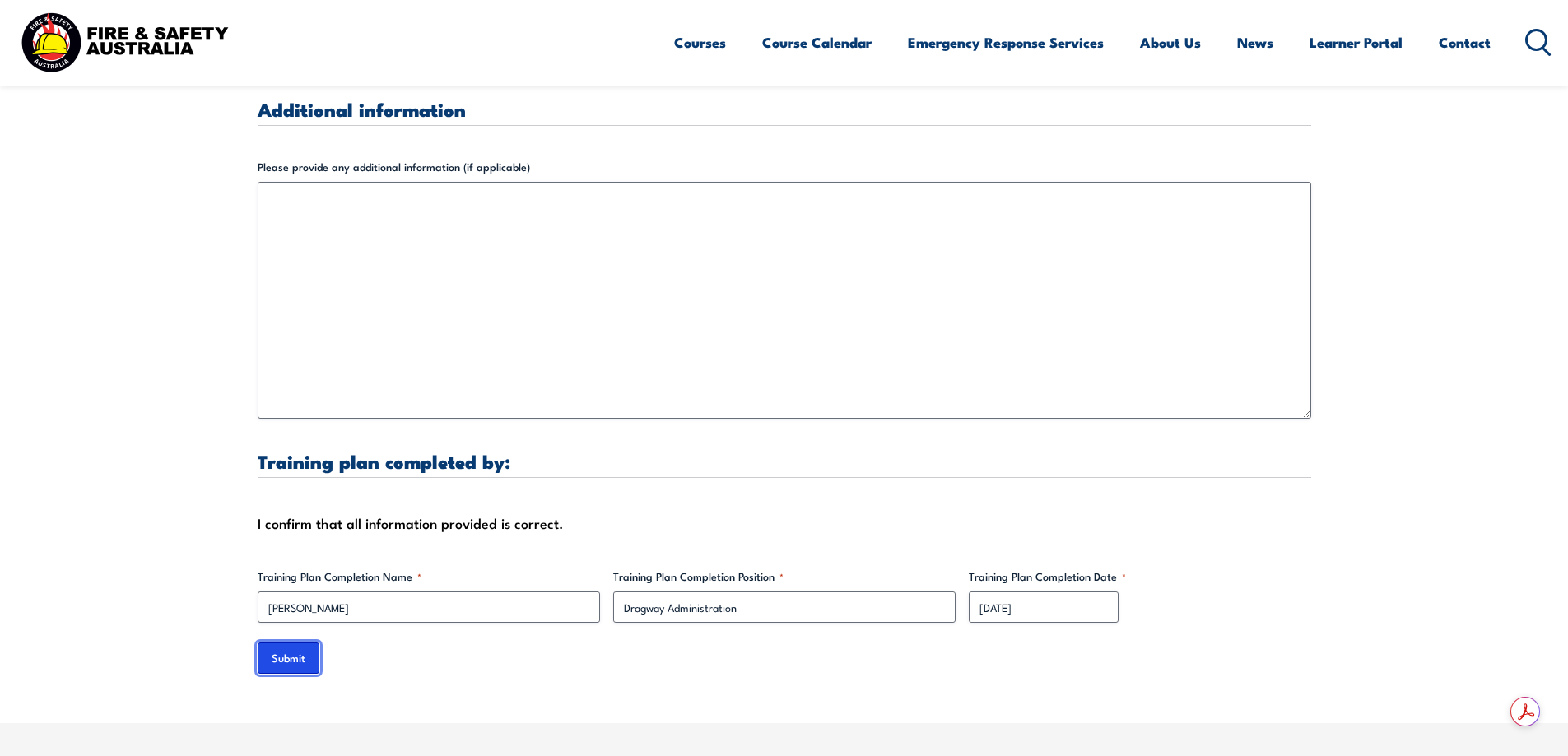
click at [292, 643] on input "Submit" at bounding box center [288, 658] width 62 height 31
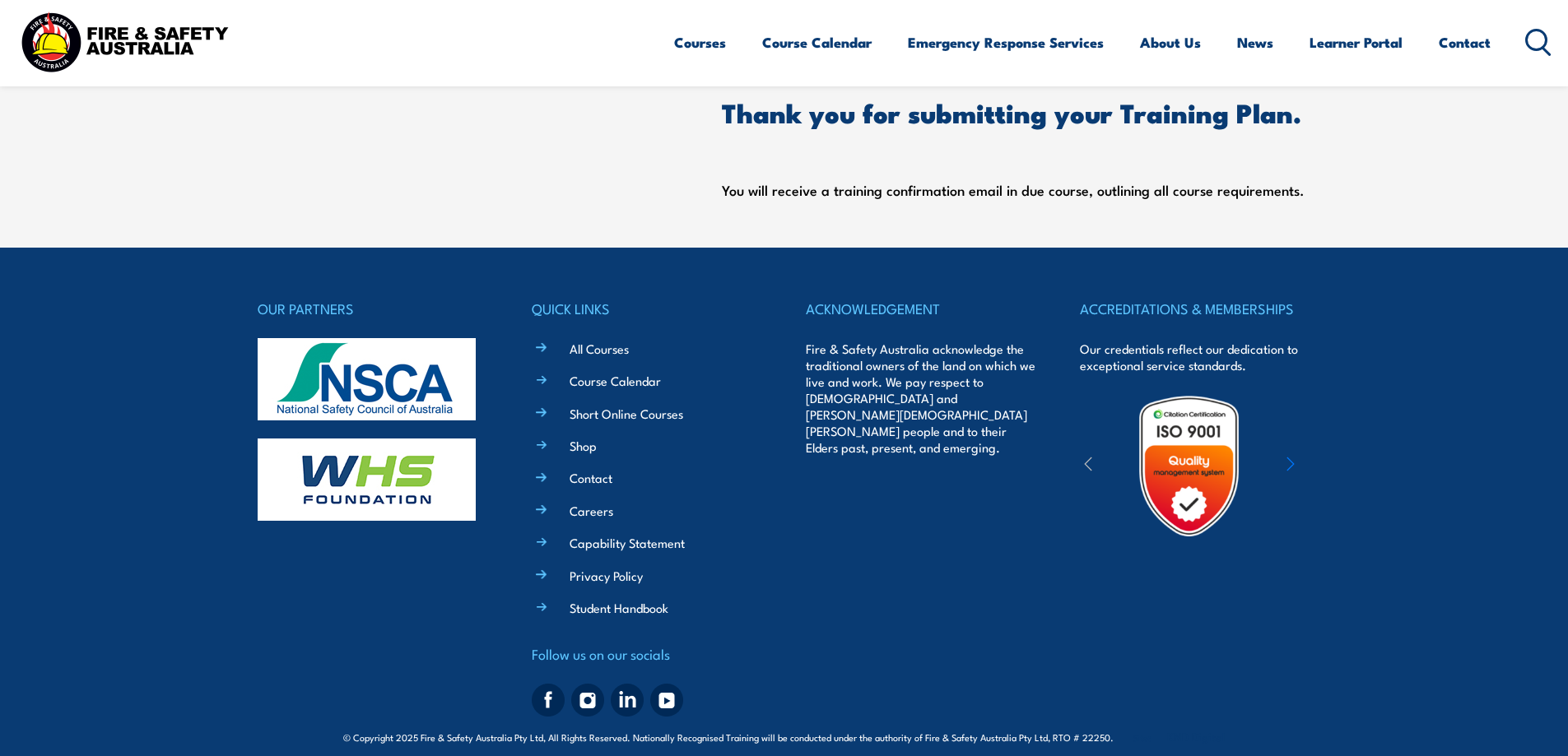
scroll to position [769, 0]
